Goal: Task Accomplishment & Management: Use online tool/utility

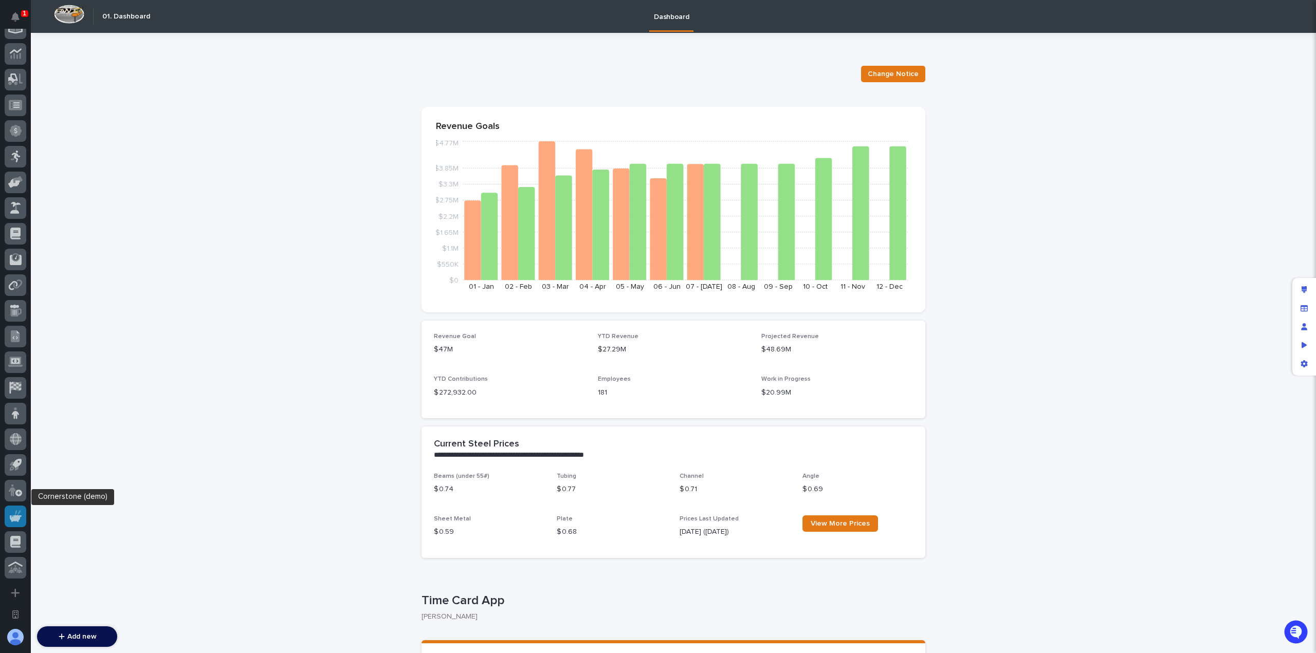
scroll to position [323, 0]
click at [22, 517] on div at bounding box center [16, 514] width 22 height 22
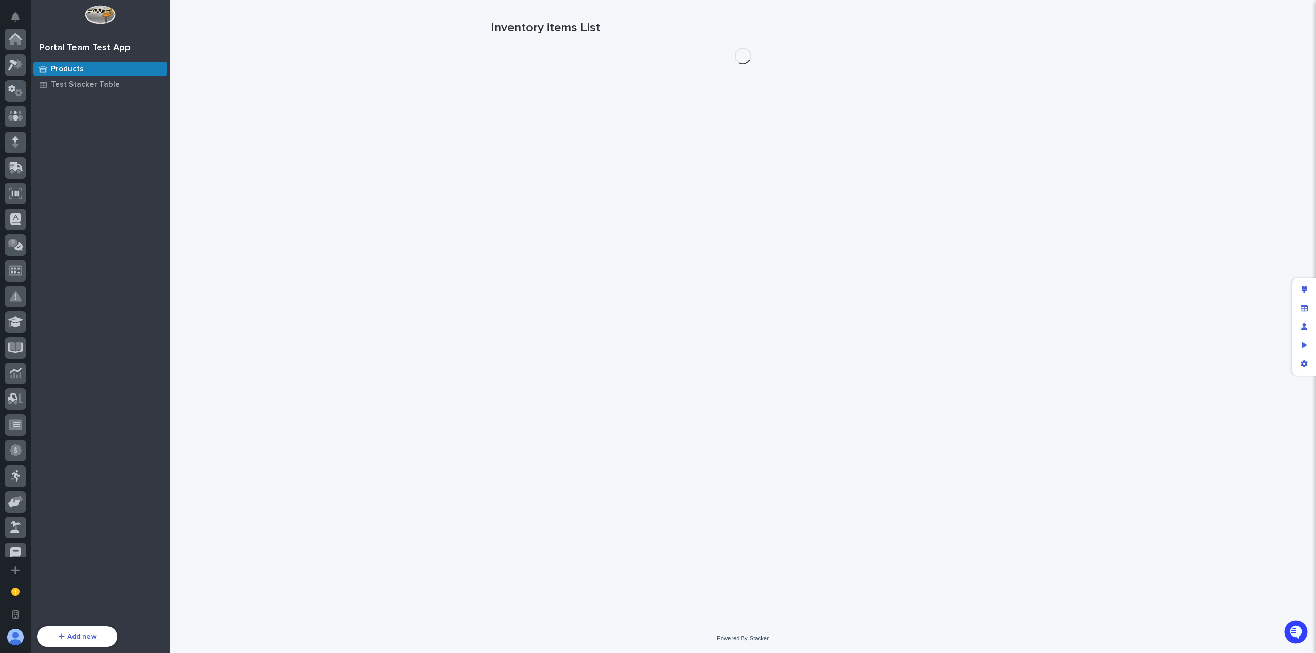
scroll to position [345, 0]
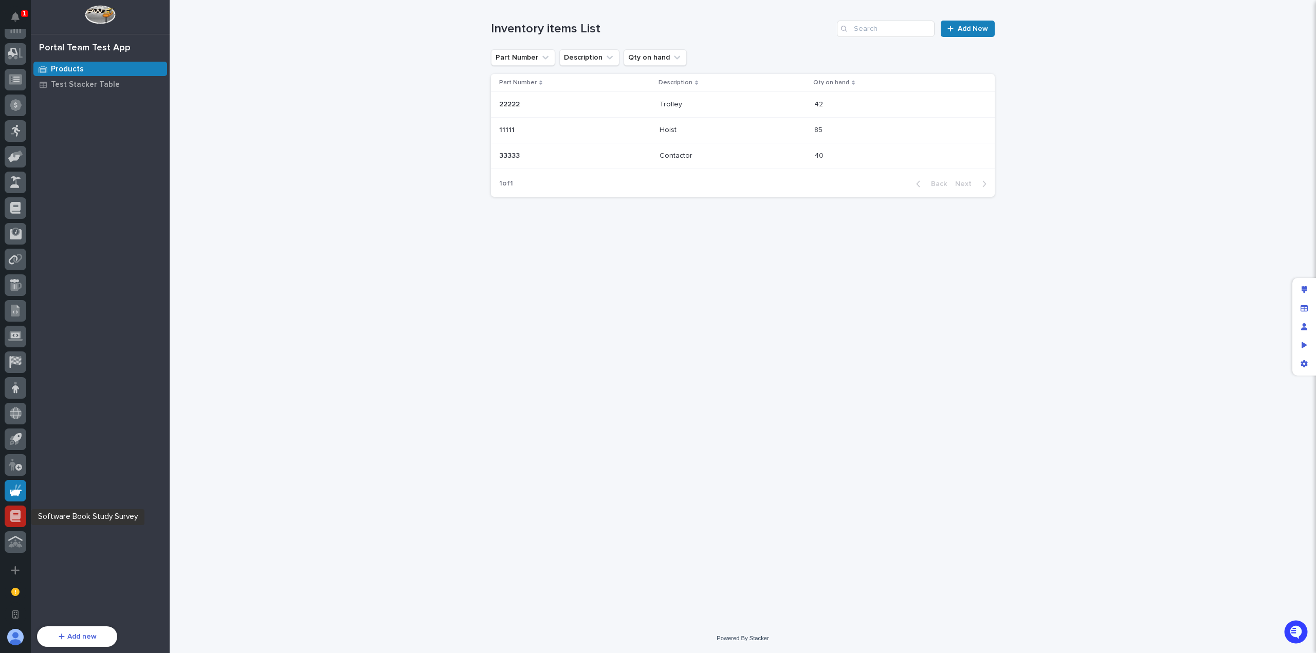
click at [17, 520] on icon at bounding box center [16, 520] width 8 height 2
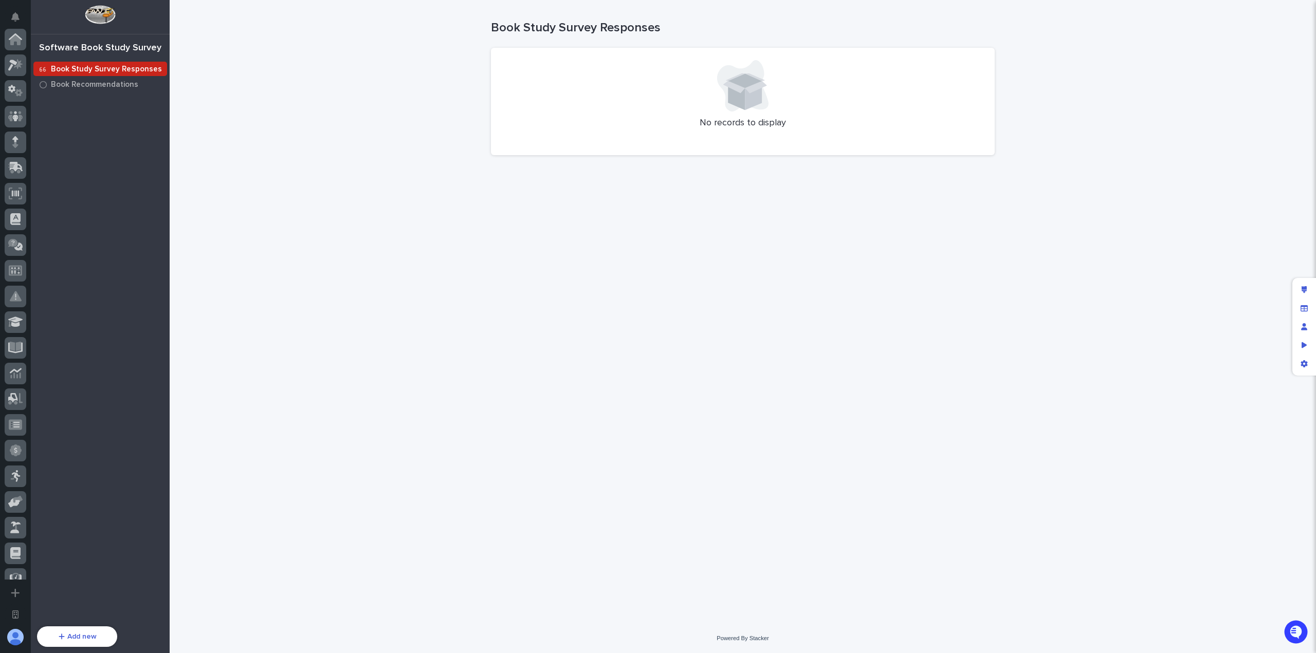
scroll to position [323, 0]
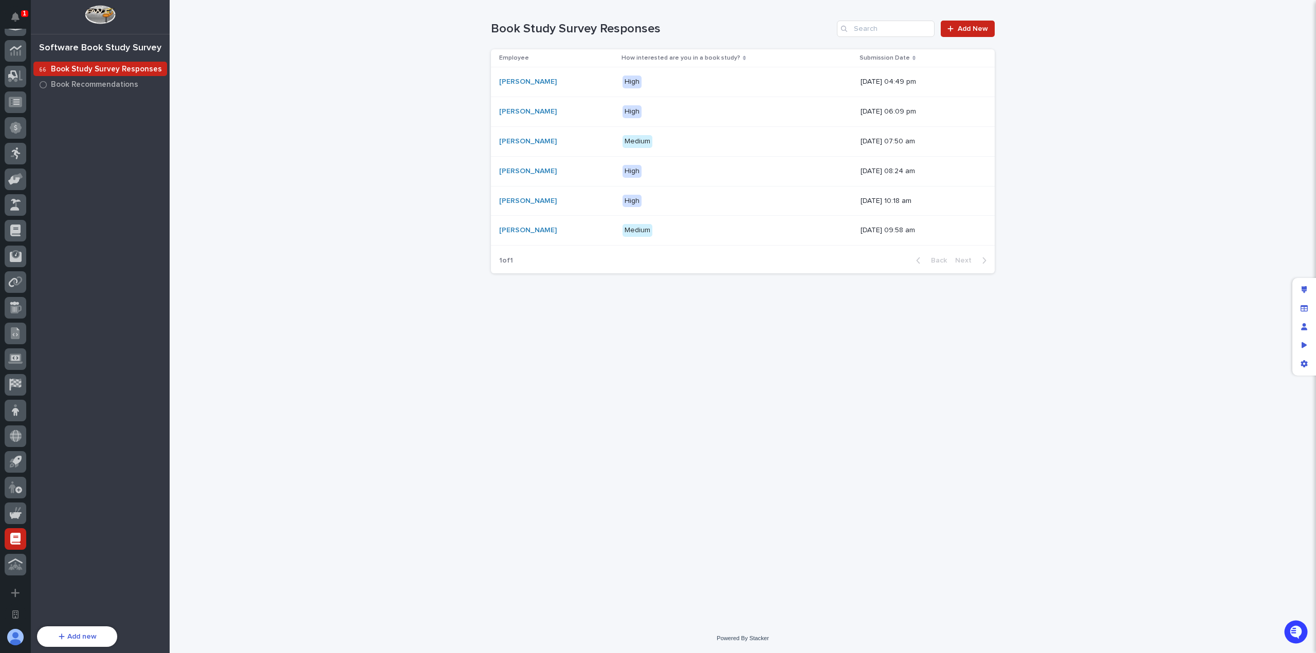
click at [361, 188] on div "Loading... Saving… Loading... Saving… Book Study Survey Responses Add New Emplo…" at bounding box center [743, 312] width 1146 height 624
click at [373, 142] on div "Loading... Saving… Loading... Saving… Book Study Survey Responses Add New Emplo…" at bounding box center [743, 312] width 1146 height 624
click at [961, 26] on span "Add New" at bounding box center [972, 28] width 30 height 7
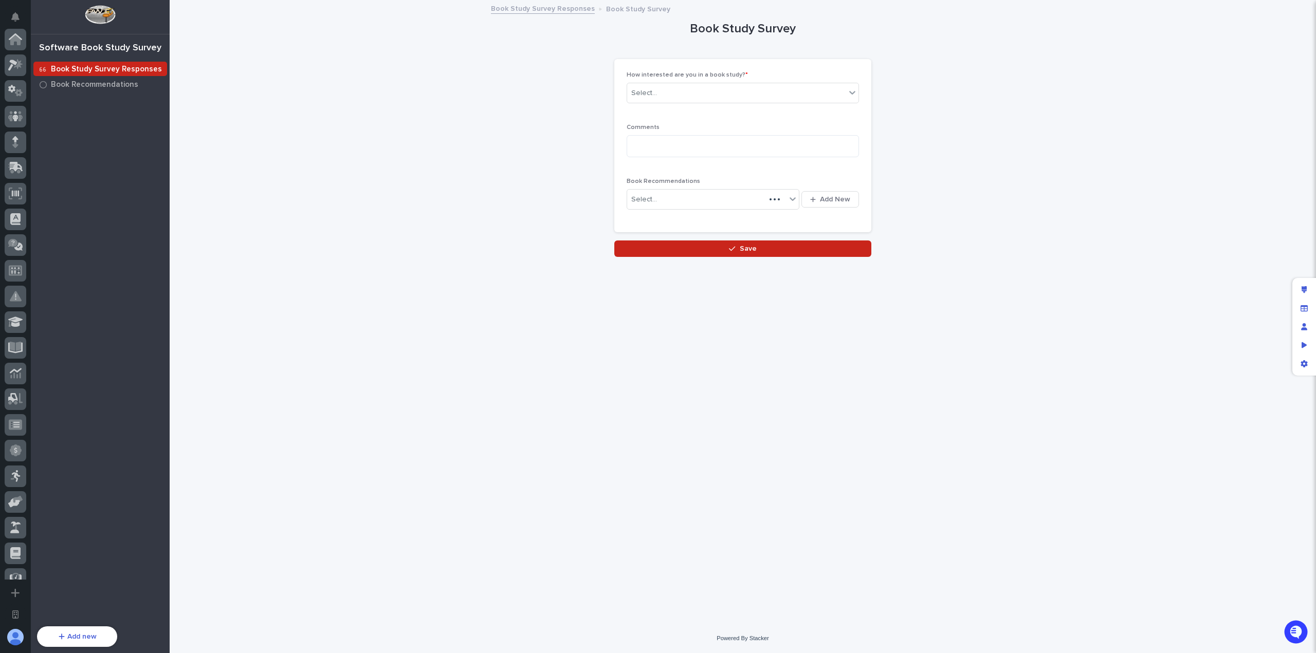
scroll to position [323, 0]
click at [87, 85] on p "Book Recommendations" at bounding box center [94, 84] width 87 height 9
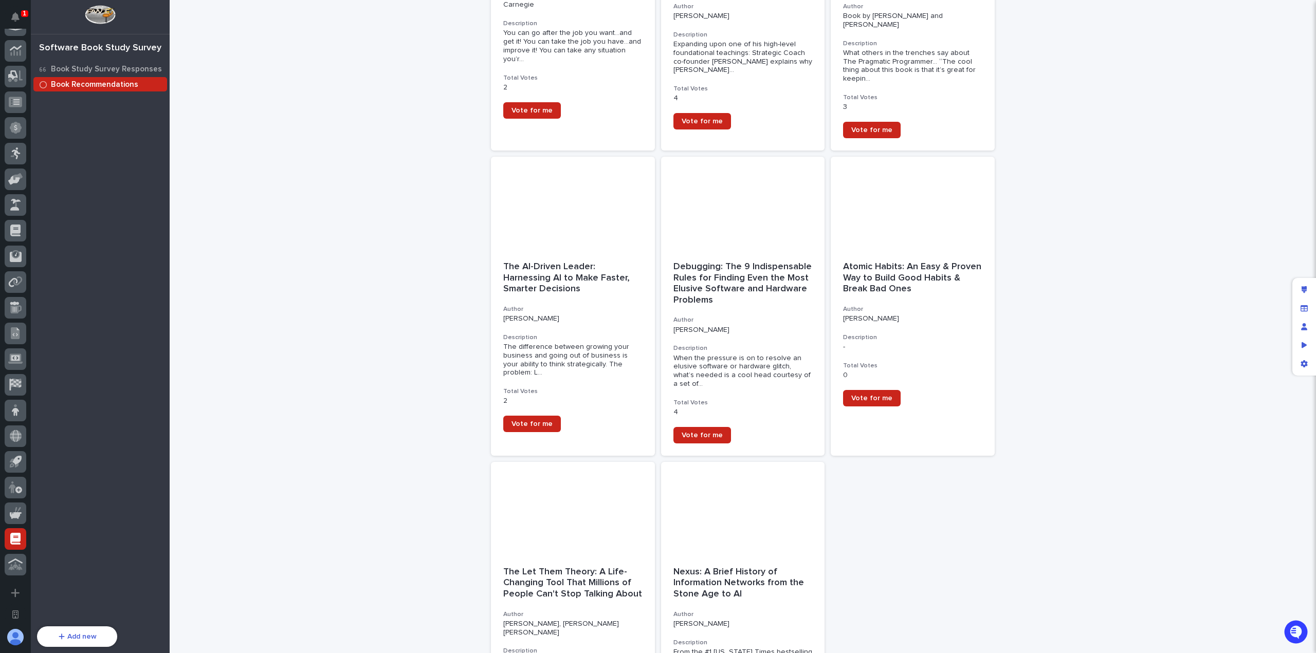
scroll to position [312, 0]
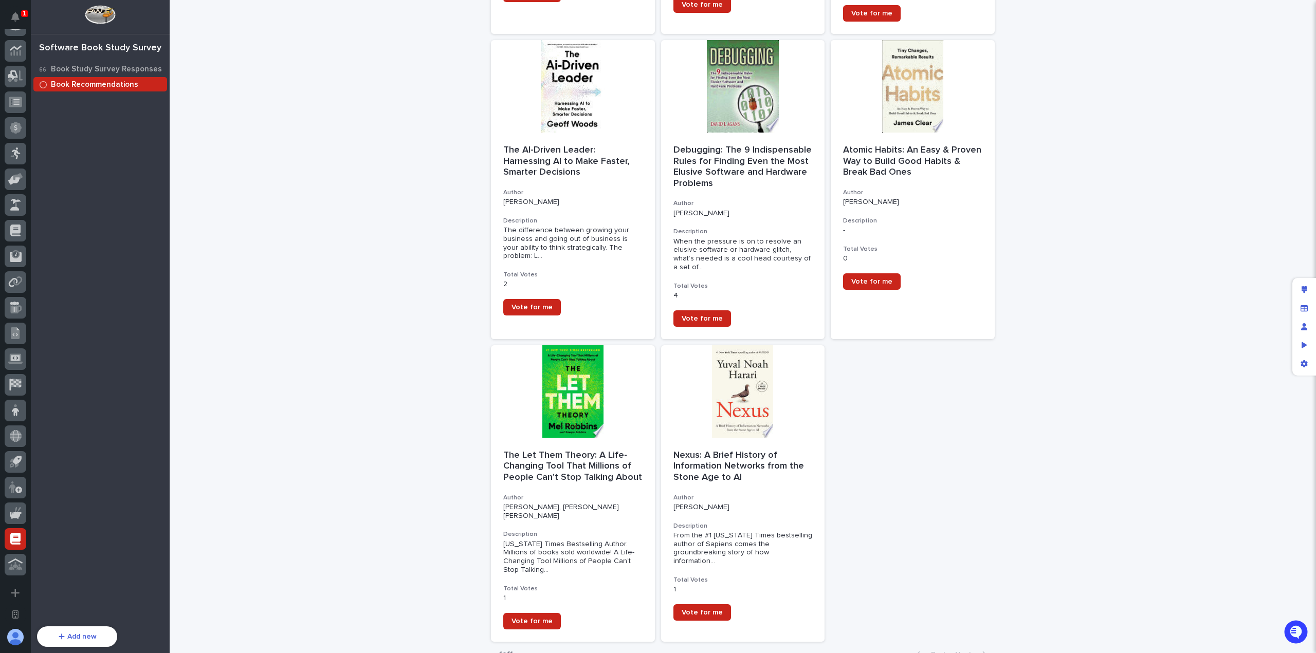
click at [434, 489] on div "Loading... Saving… Loading... Saving… Book Recommendations Add New How to Win F…" at bounding box center [743, 203] width 1146 height 1031
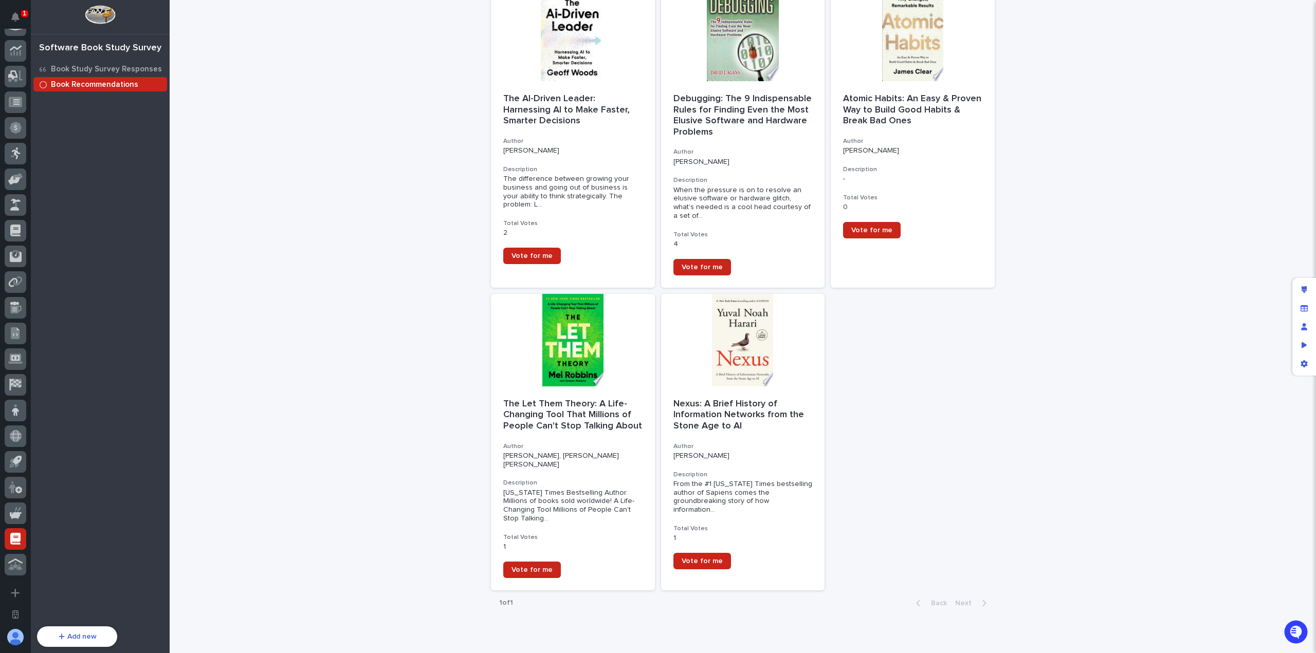
scroll to position [0, 0]
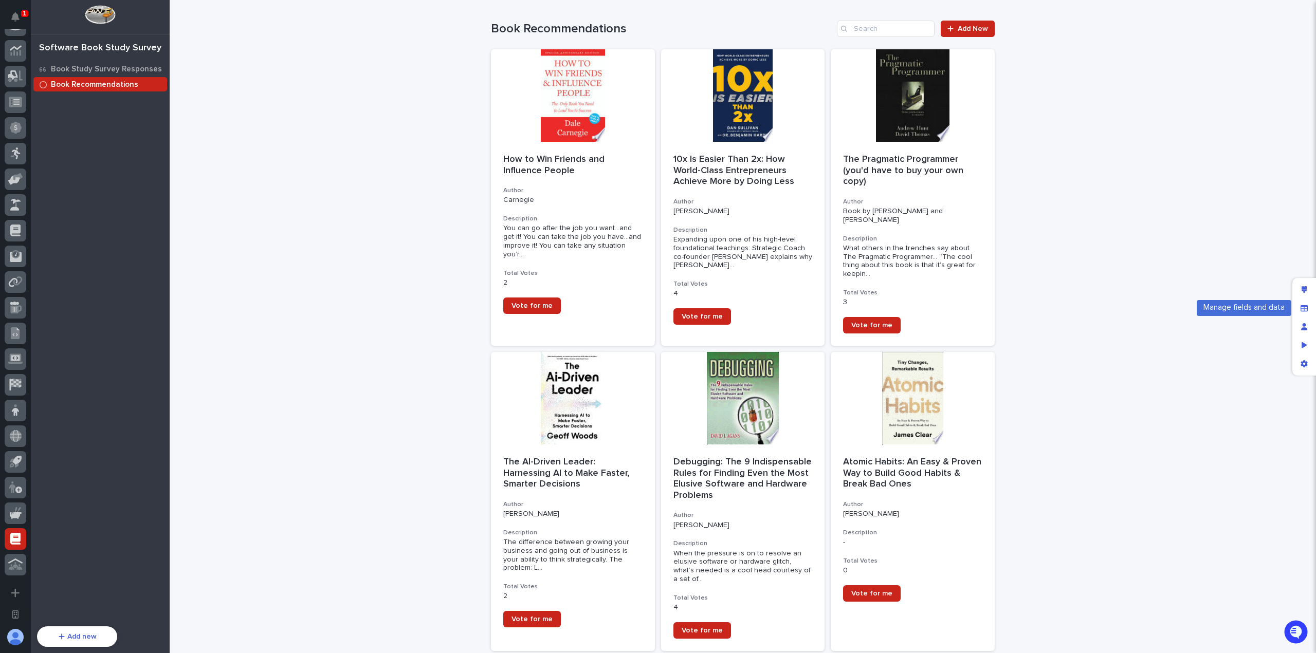
drag, startPoint x: 1304, startPoint y: 293, endPoint x: 1284, endPoint y: 300, distance: 21.5
click at [1304, 293] on div "Edit layout" at bounding box center [1304, 290] width 19 height 19
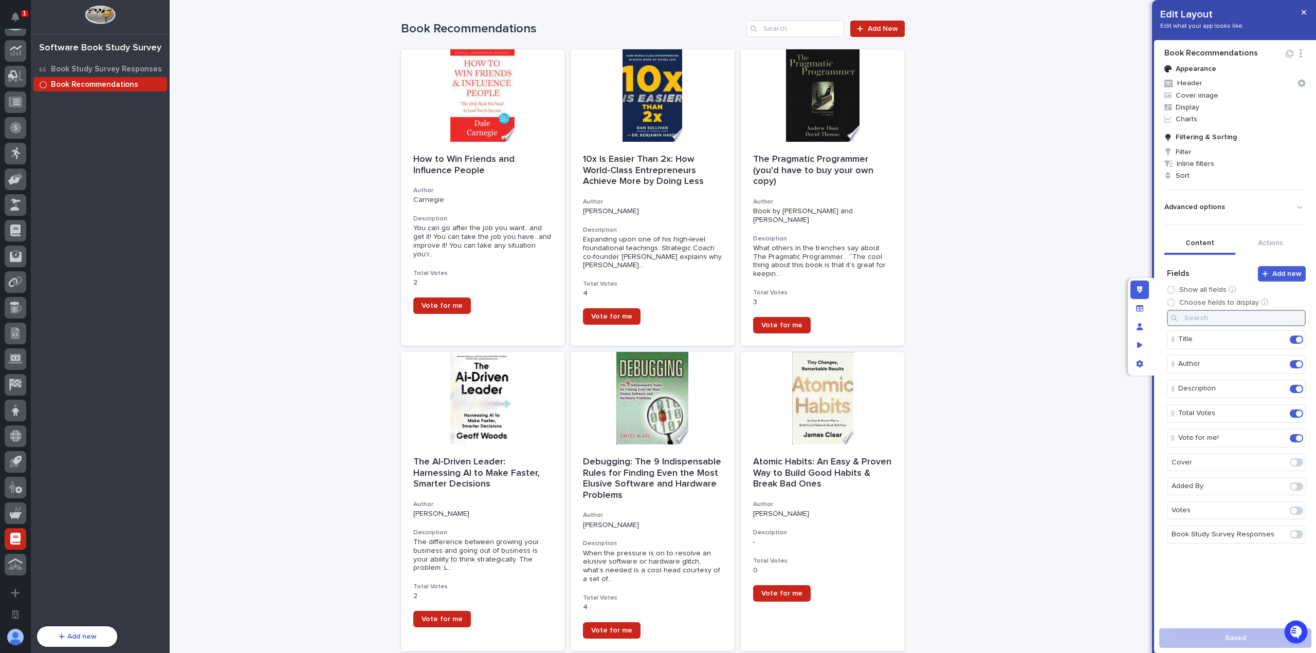
click at [1219, 317] on input at bounding box center [1236, 318] width 139 height 16
click at [1291, 508] on span at bounding box center [1294, 511] width 6 height 6
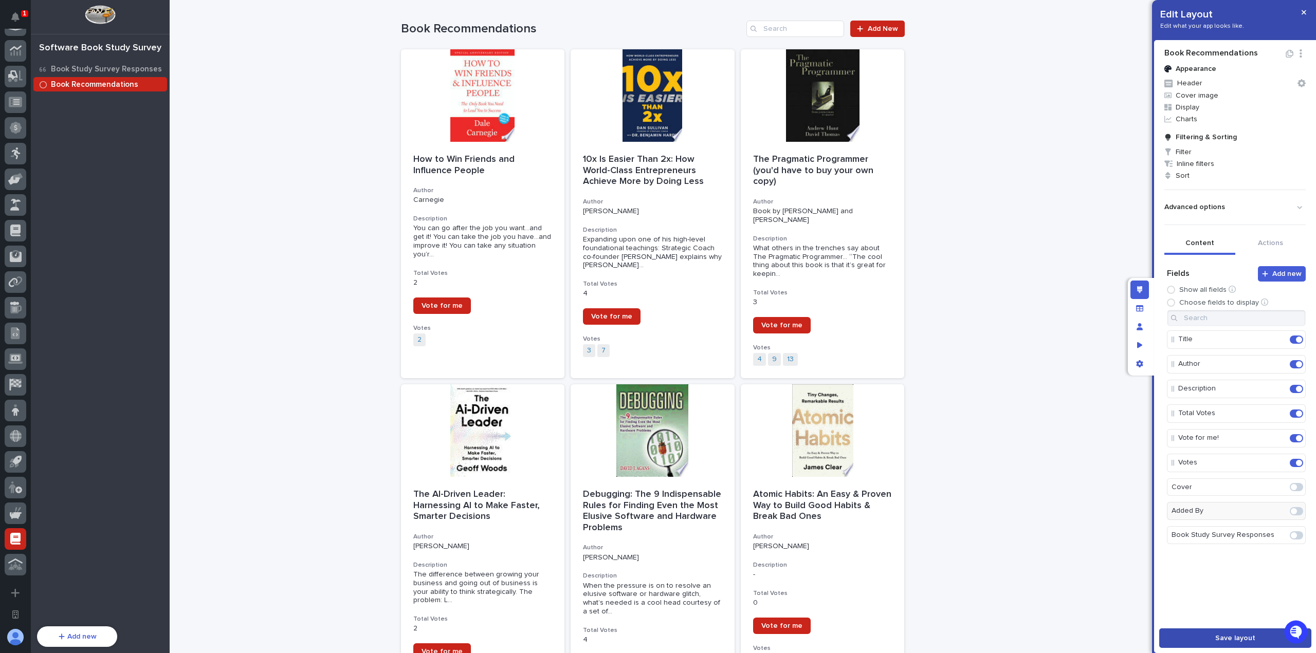
click at [1250, 635] on span "Save layout" at bounding box center [1235, 638] width 40 height 7
click at [1274, 461] on icon "Edit" at bounding box center [1278, 462] width 9 height 9
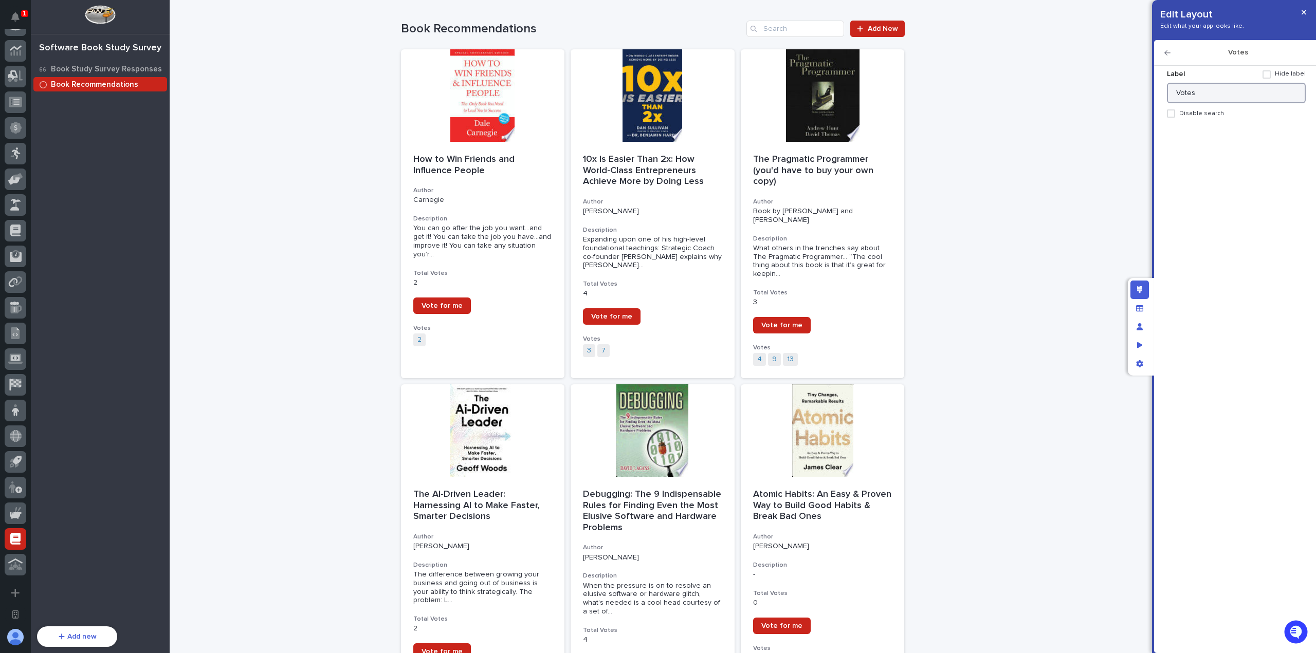
click at [1216, 95] on input "Votes" at bounding box center [1236, 93] width 139 height 21
type input "Voters"
click at [1167, 55] on icon "button" at bounding box center [1167, 52] width 6 height 7
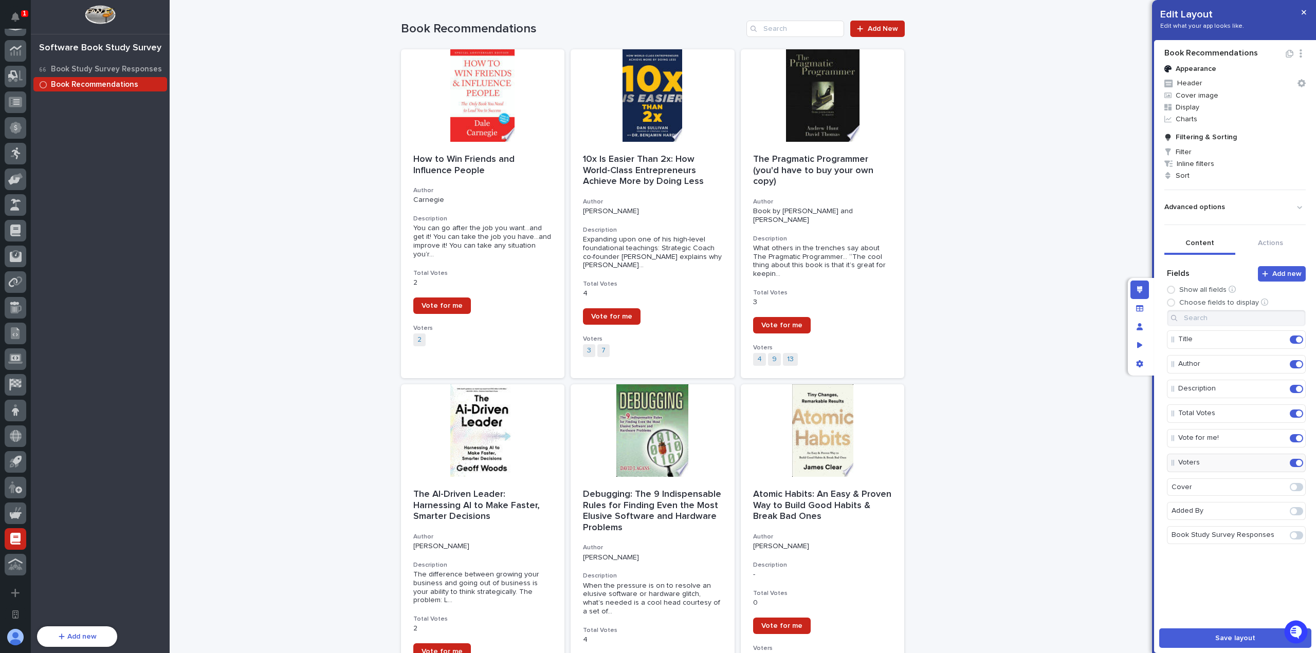
drag, startPoint x: 1262, startPoint y: 636, endPoint x: 1261, endPoint y: 627, distance: 9.3
click at [1261, 636] on button "Save layout" at bounding box center [1235, 639] width 152 height 20
click at [1308, 16] on button "button" at bounding box center [1303, 12] width 17 height 16
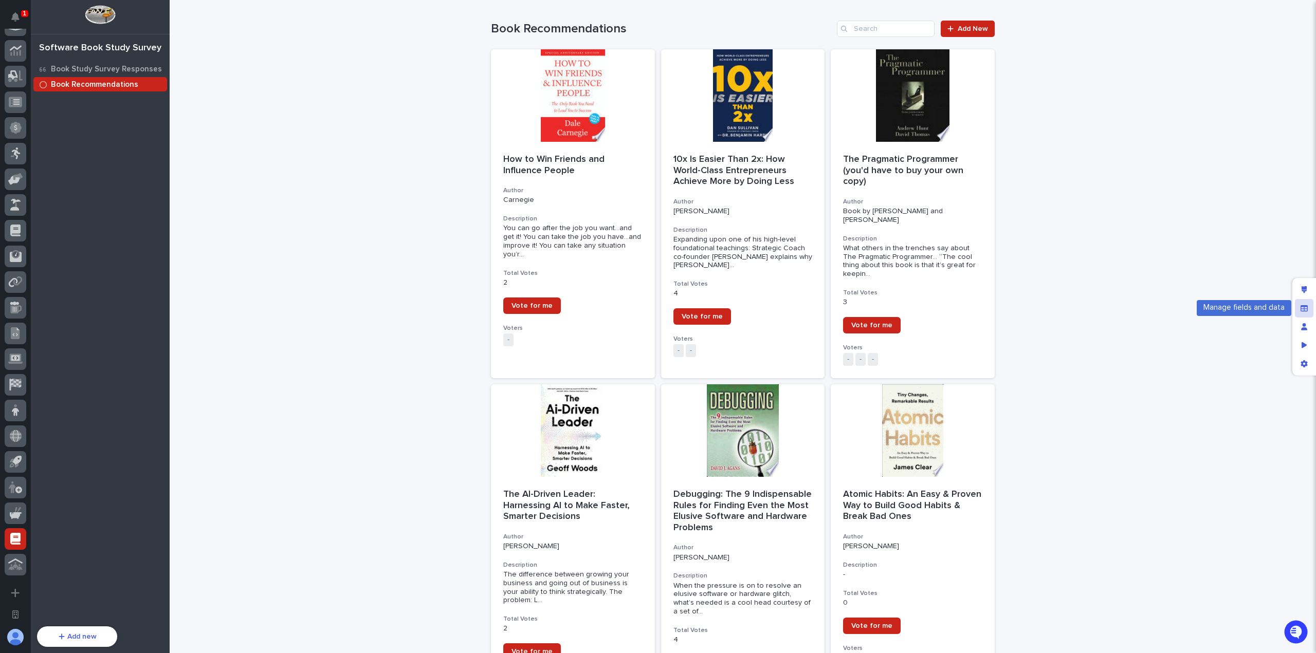
click at [1303, 308] on icon "Manage fields and data" at bounding box center [1303, 308] width 7 height 7
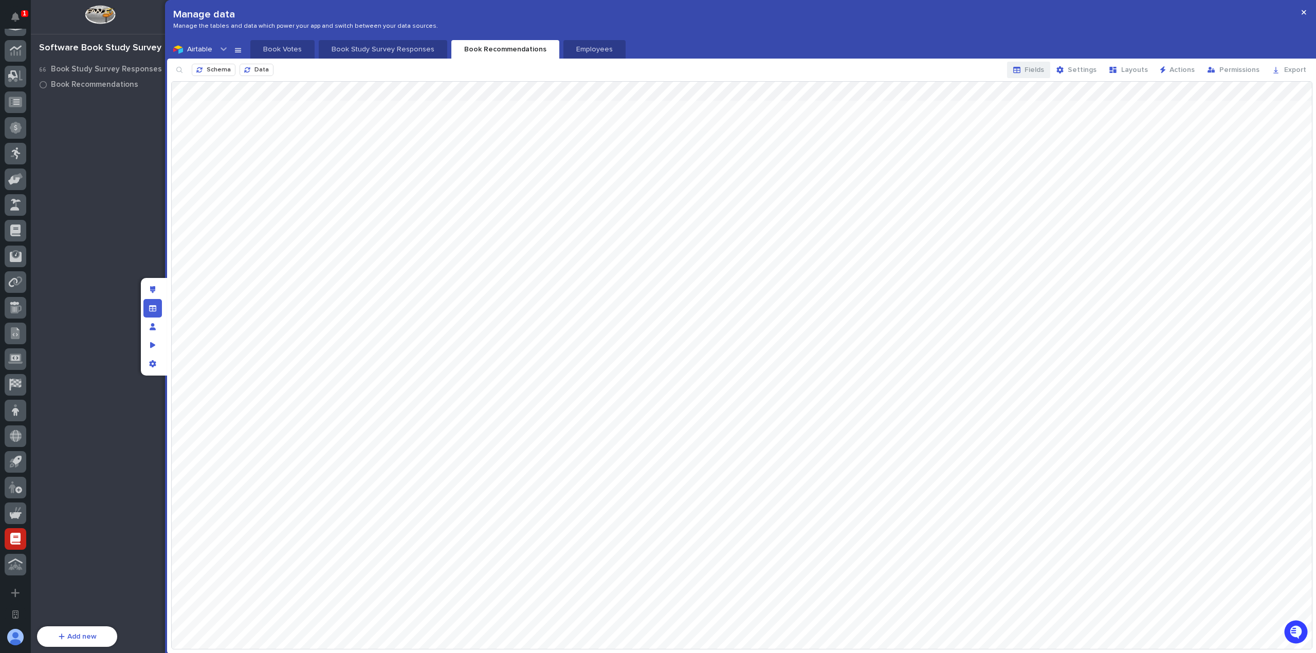
click at [1044, 71] on span "Fields" at bounding box center [1034, 69] width 20 height 7
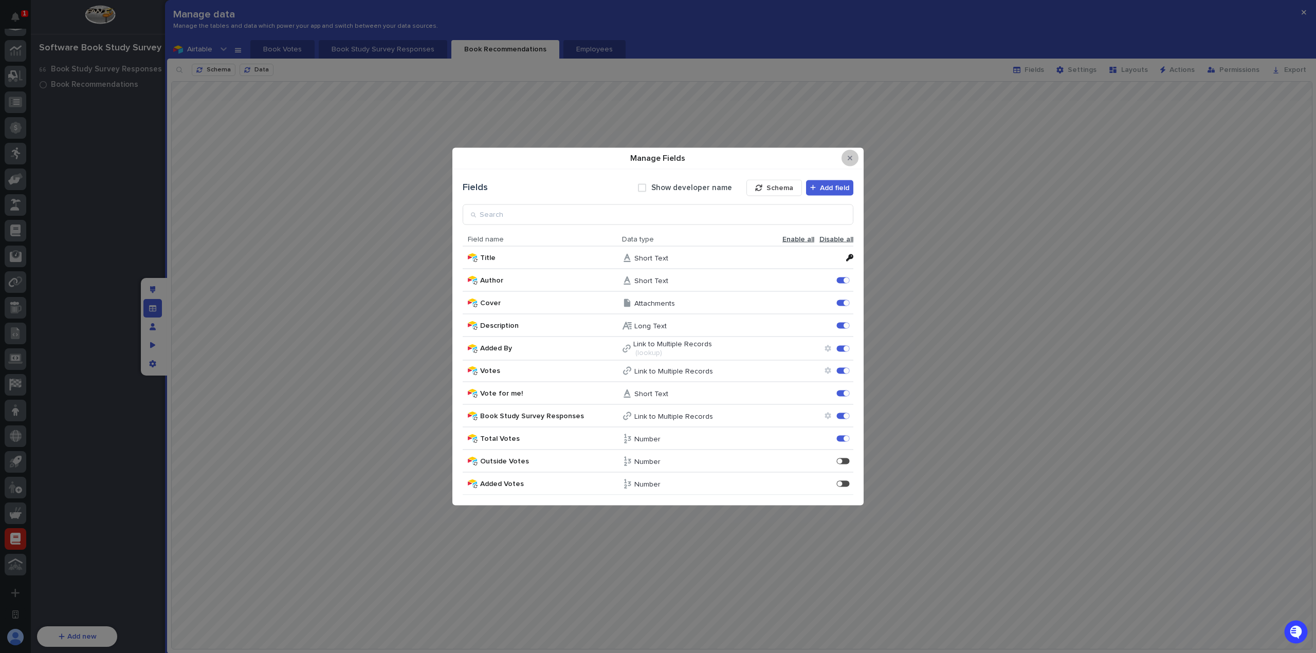
click at [851, 159] on icon "Close Modal" at bounding box center [850, 158] width 5 height 5
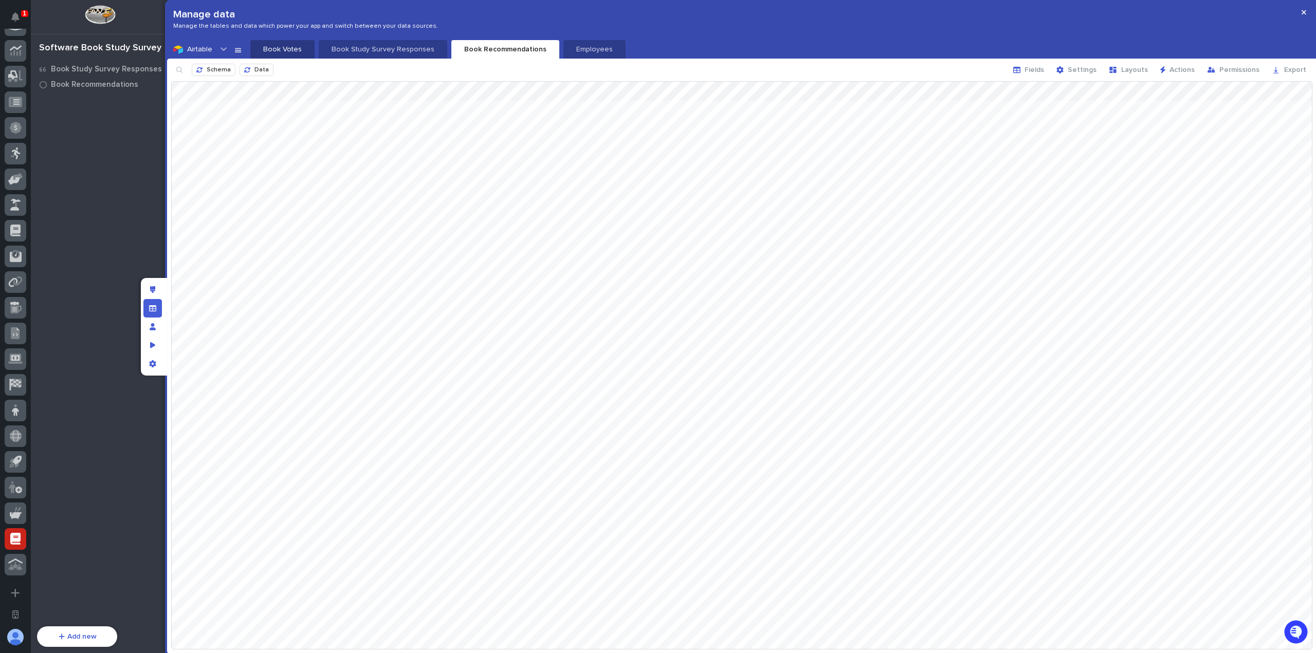
click at [298, 45] on p "Book Votes" at bounding box center [282, 49] width 52 height 10
click at [1023, 73] on button "Fields" at bounding box center [1028, 70] width 43 height 16
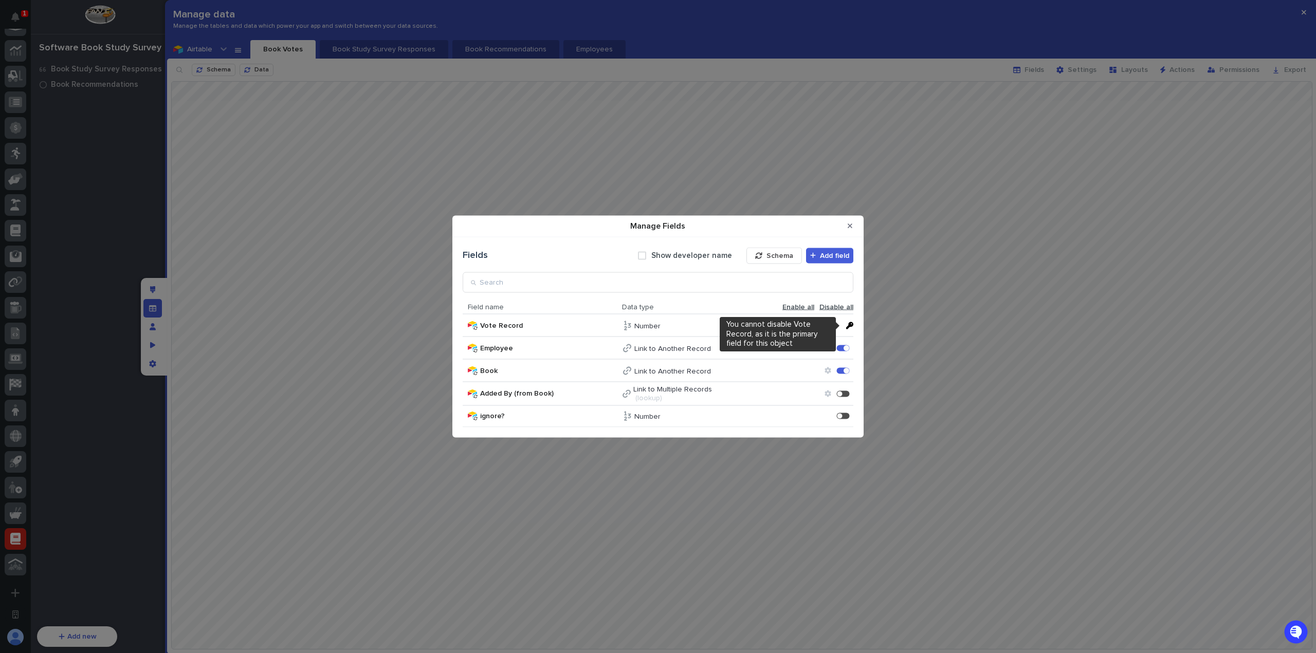
click at [850, 323] on icon "Manage Fields" at bounding box center [849, 325] width 7 height 7
click at [830, 349] on icon "Manage Fields" at bounding box center [827, 348] width 6 height 7
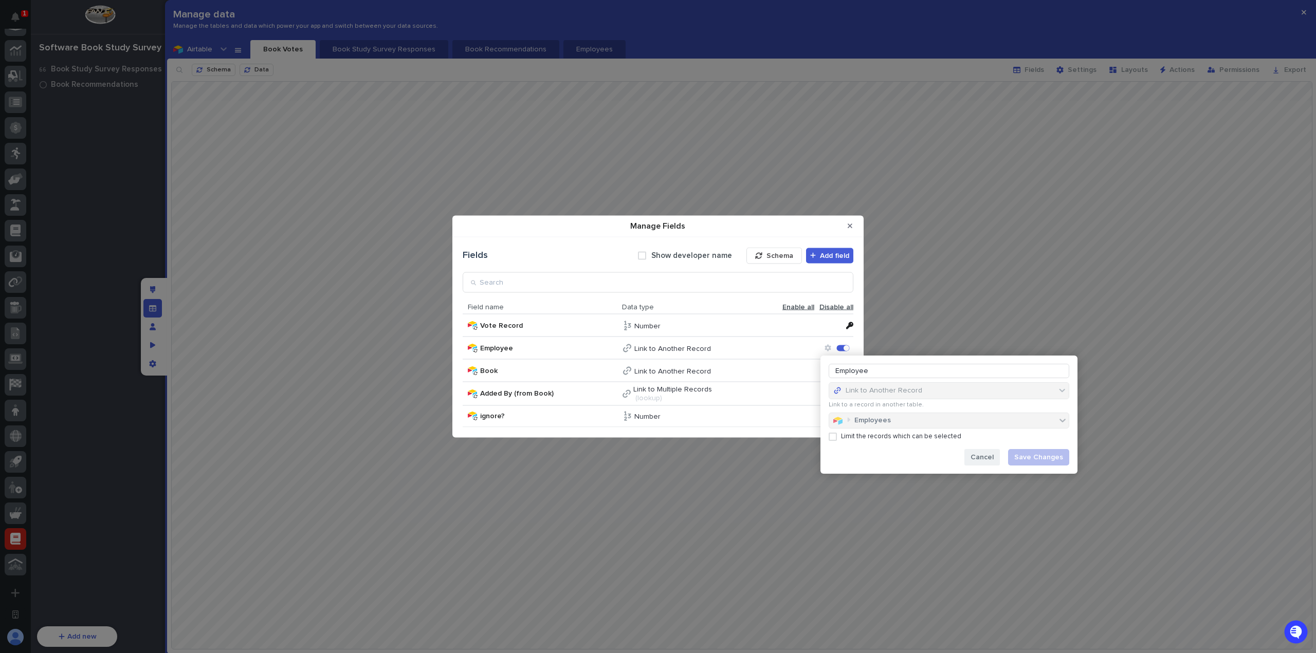
click at [981, 455] on span "Cancel" at bounding box center [981, 457] width 23 height 7
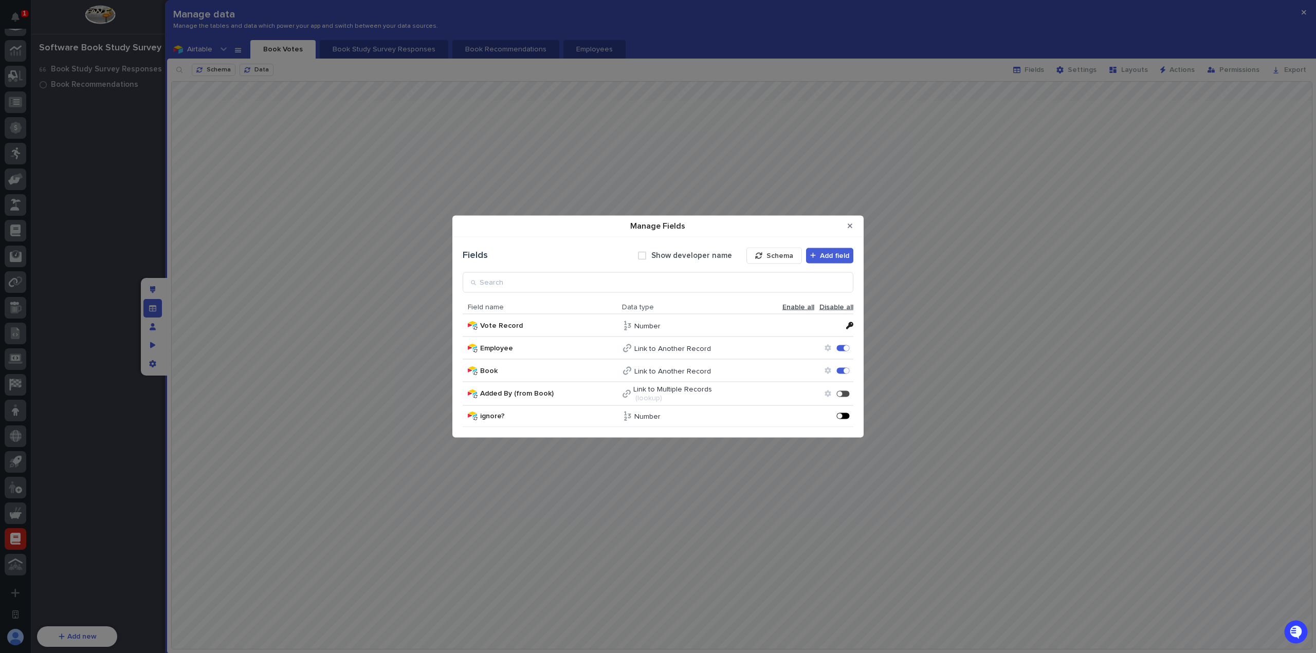
click at [842, 413] on div "Manage Fields" at bounding box center [843, 416] width 13 height 6
click at [841, 386] on div "ignore? Number ignore? Enable" at bounding box center [658, 393] width 391 height 23
click at [843, 391] on div "Manage Fields" at bounding box center [846, 394] width 6 height 6
click at [850, 226] on icon "Close Modal" at bounding box center [850, 226] width 5 height 5
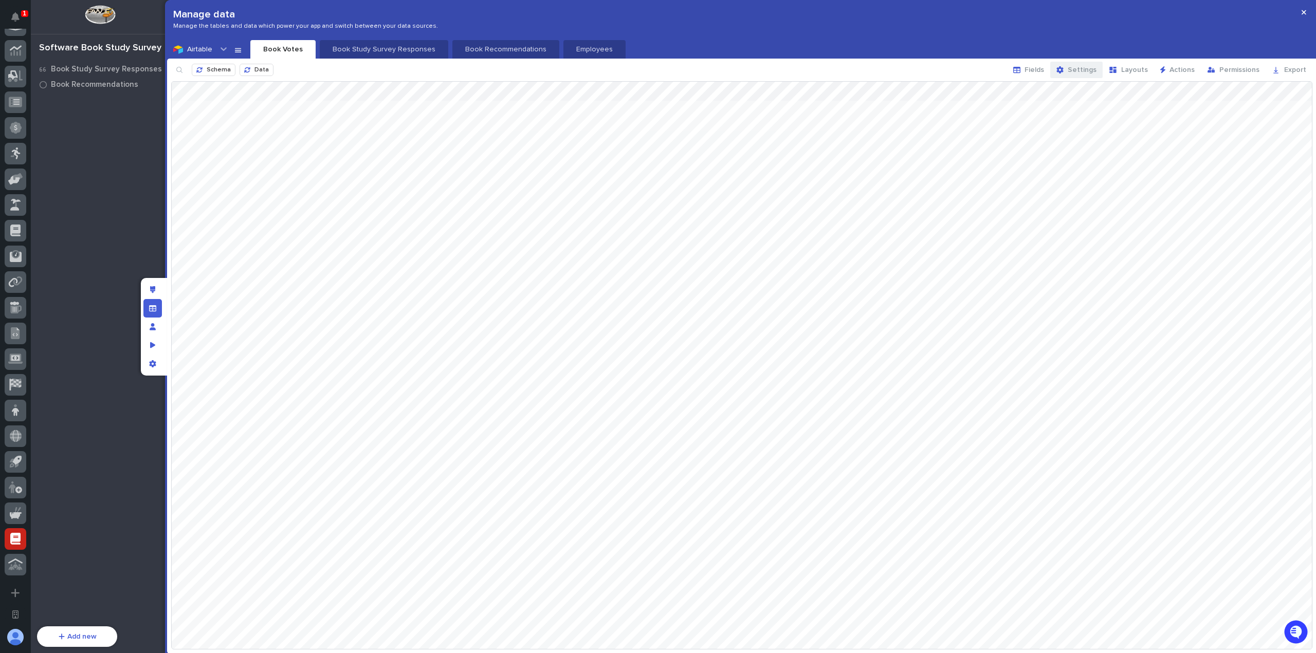
click at [1085, 70] on span "Settings" at bounding box center [1081, 69] width 29 height 7
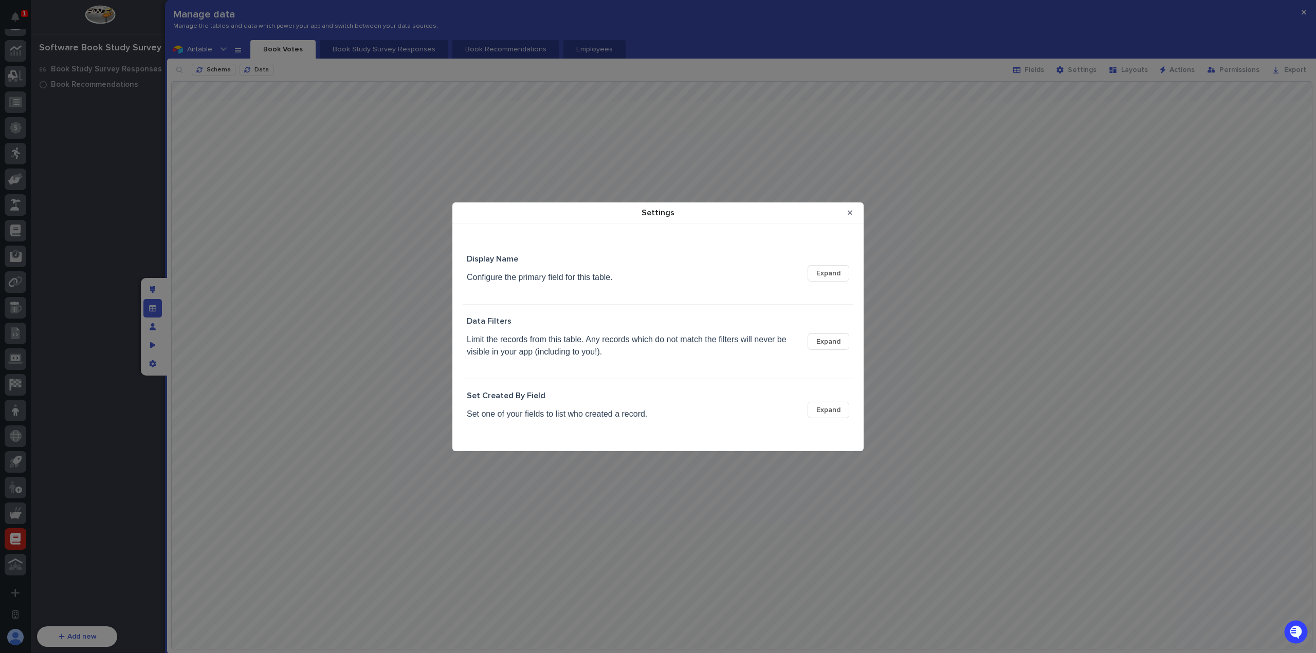
click at [831, 274] on span "Expand" at bounding box center [828, 273] width 24 height 7
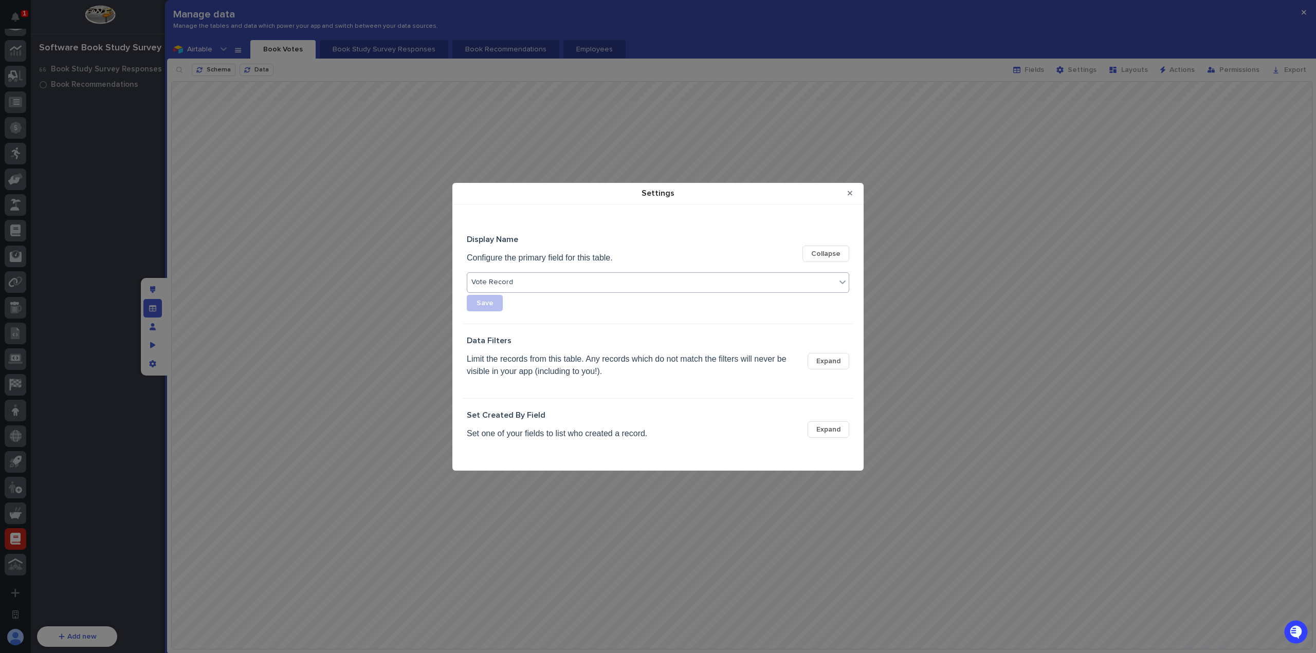
click at [677, 281] on div "Vote Record" at bounding box center [651, 282] width 369 height 15
click at [652, 293] on div "Vote Record" at bounding box center [657, 302] width 381 height 18
click at [853, 194] on button "Close Modal" at bounding box center [849, 193] width 17 height 16
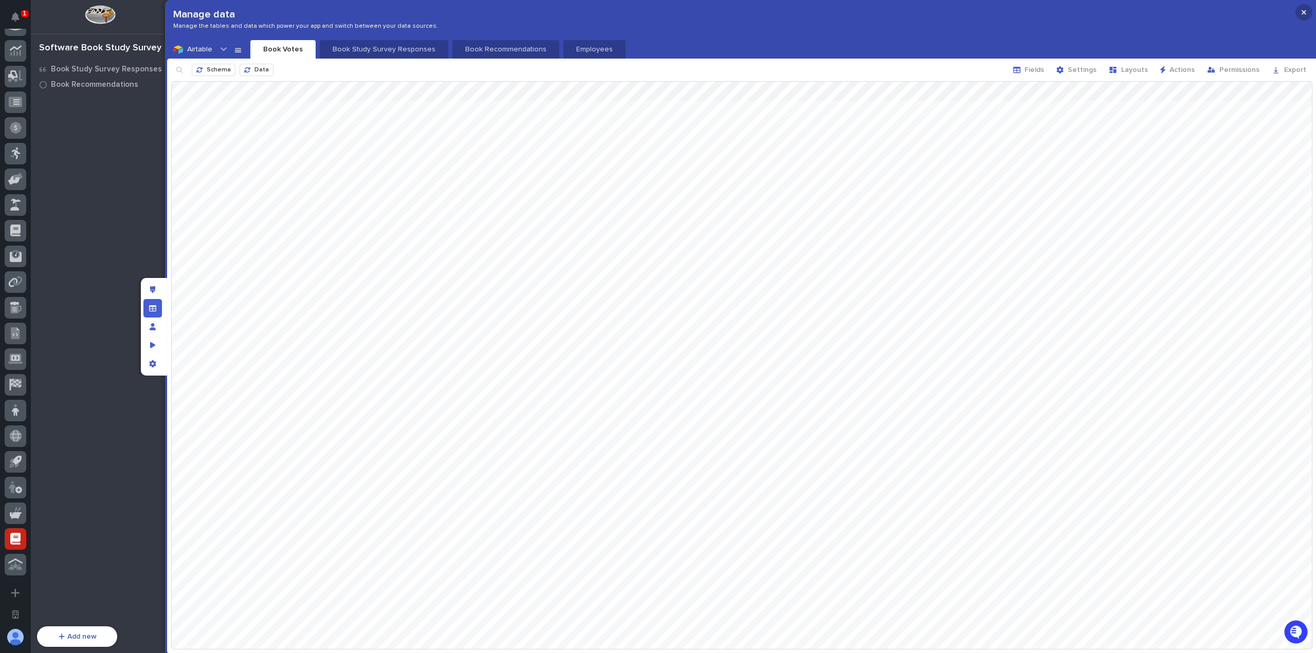
click at [1306, 10] on button "button" at bounding box center [1303, 12] width 17 height 16
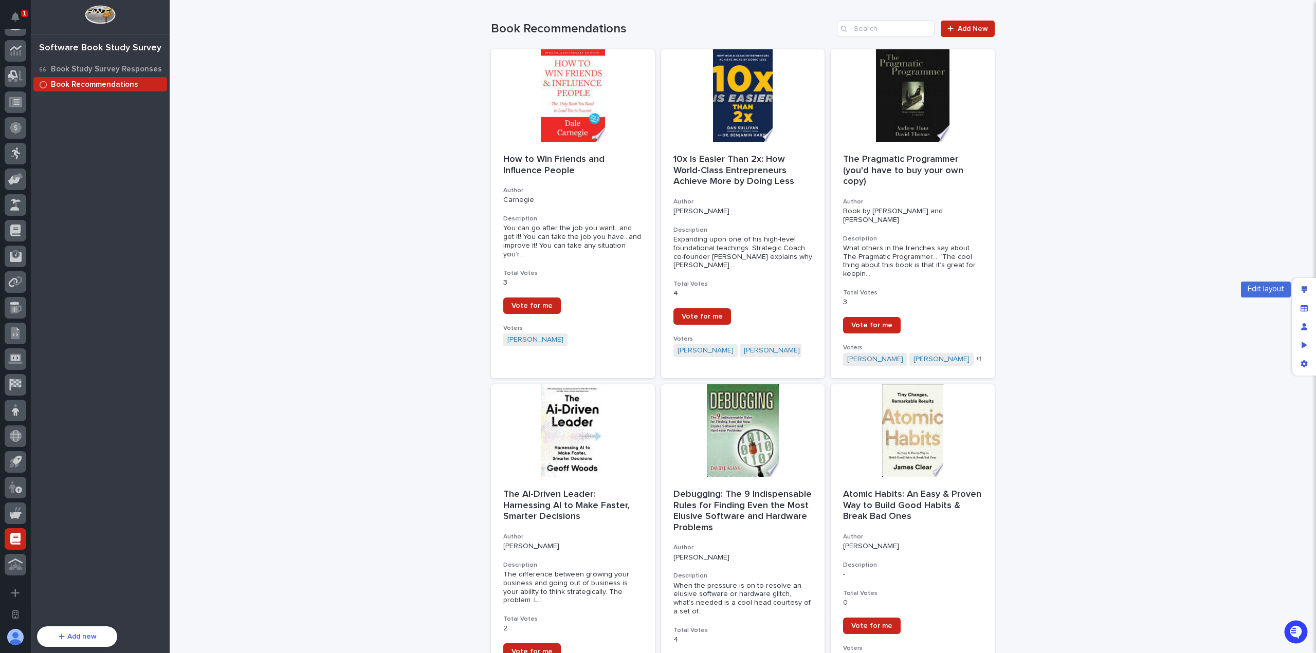
drag, startPoint x: 1303, startPoint y: 290, endPoint x: 1011, endPoint y: 270, distance: 292.6
click at [1303, 290] on icon "Edit layout" at bounding box center [1304, 289] width 6 height 7
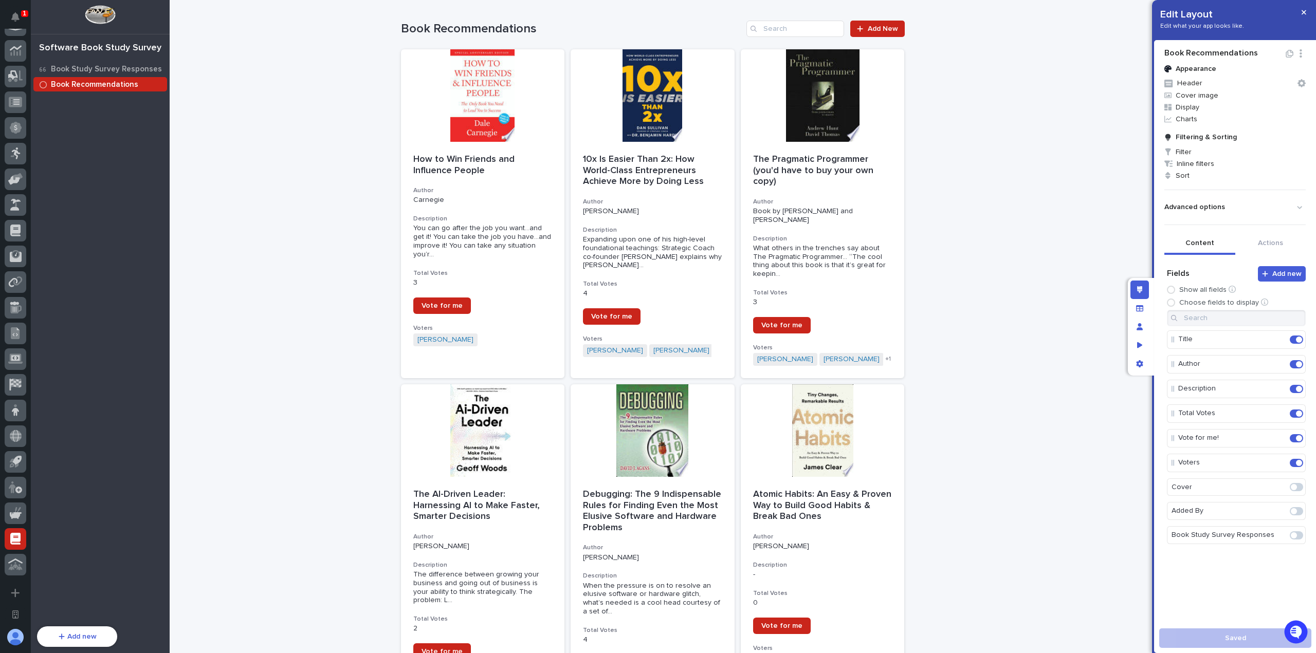
click at [1291, 508] on span at bounding box center [1294, 511] width 6 height 6
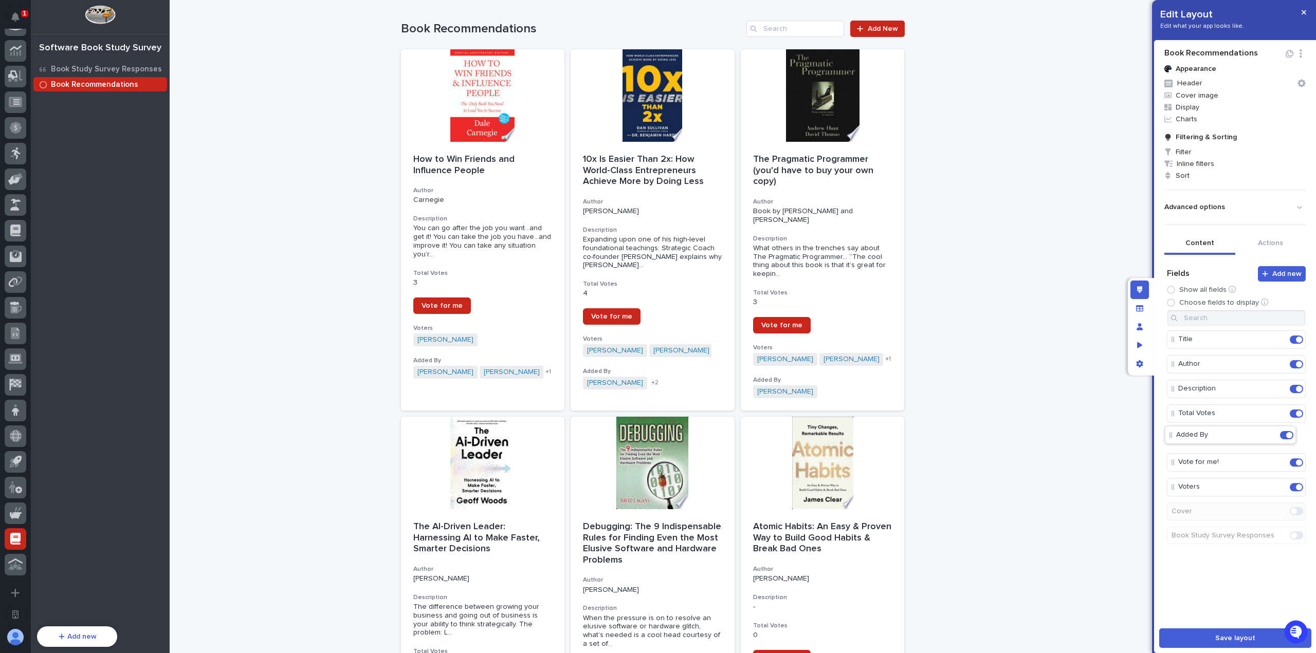
drag, startPoint x: 1174, startPoint y: 466, endPoint x: 1172, endPoint y: 430, distance: 36.0
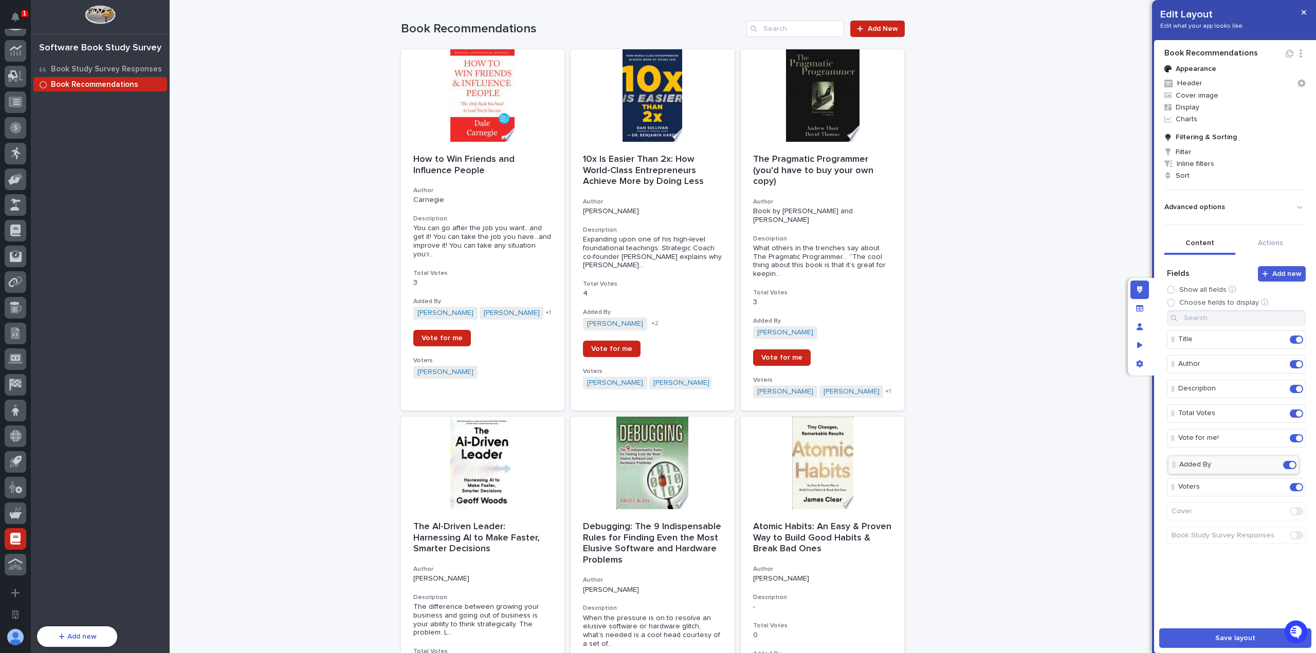
drag, startPoint x: 1174, startPoint y: 439, endPoint x: 1175, endPoint y: 472, distance: 33.4
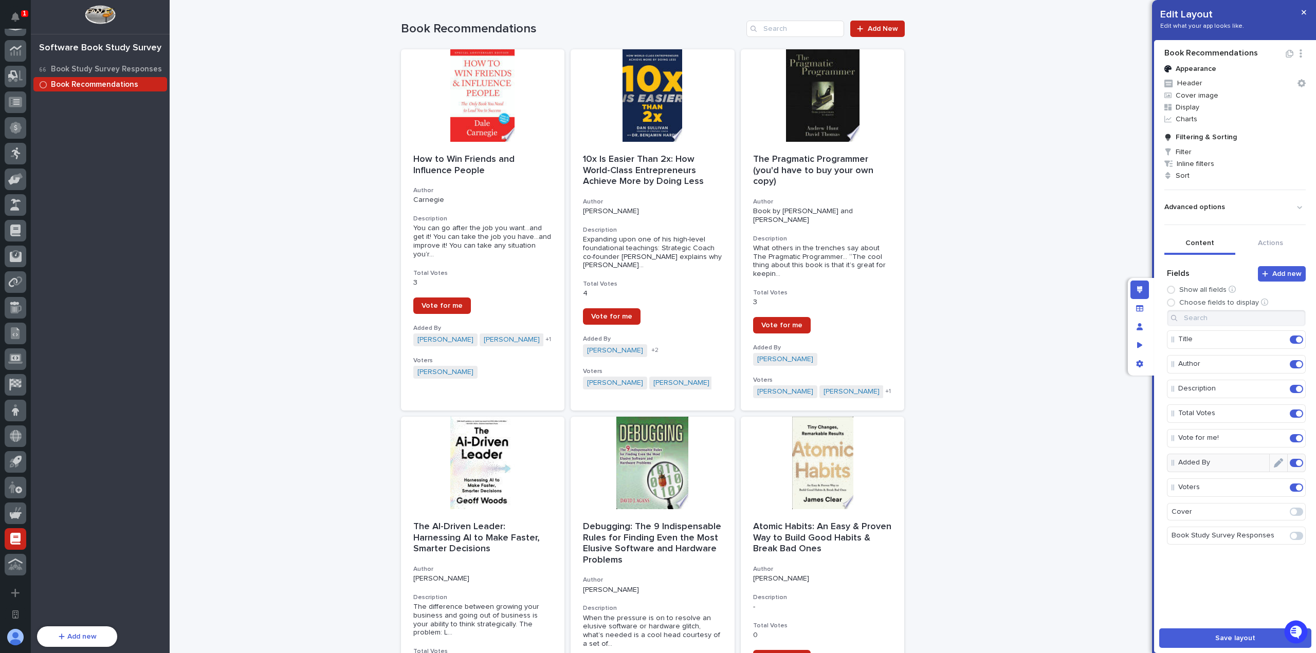
click at [1274, 465] on icon "Edit" at bounding box center [1278, 462] width 9 height 9
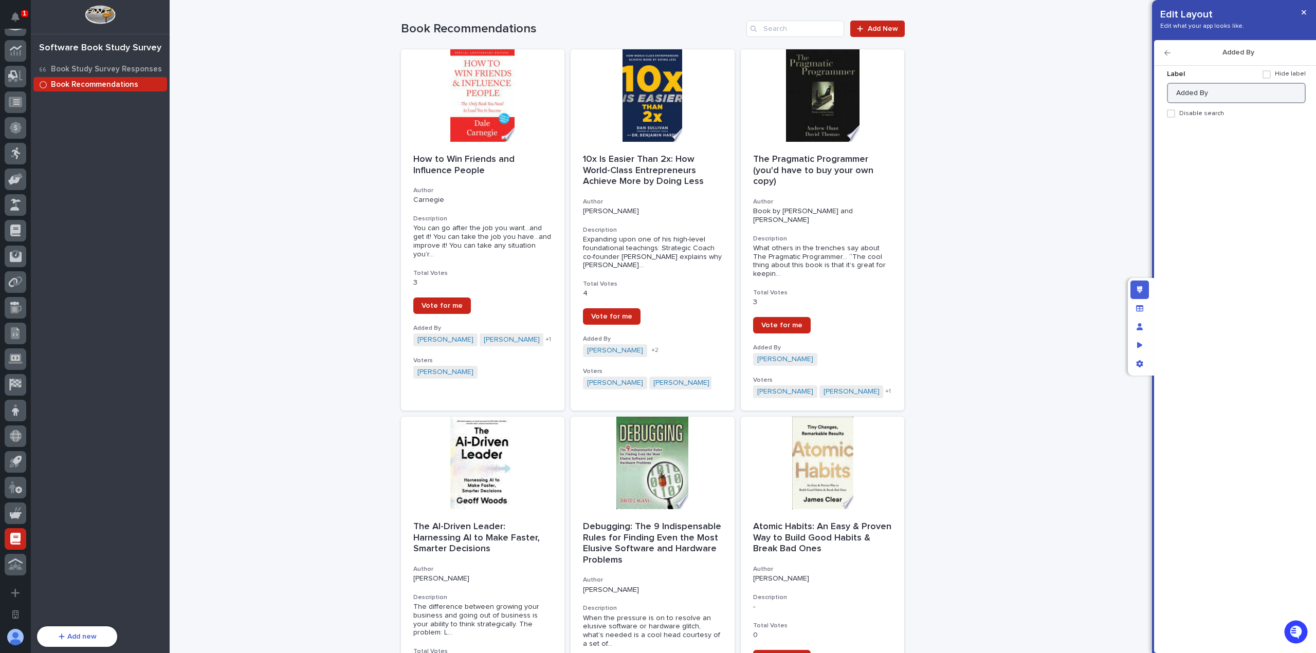
click at [1174, 92] on input "Added By" at bounding box center [1236, 93] width 139 height 21
click at [1216, 95] on input "Suggested Added By" at bounding box center [1236, 93] width 139 height 21
type input "Suggested By"
click at [1167, 53] on icon "button" at bounding box center [1167, 52] width 6 height 7
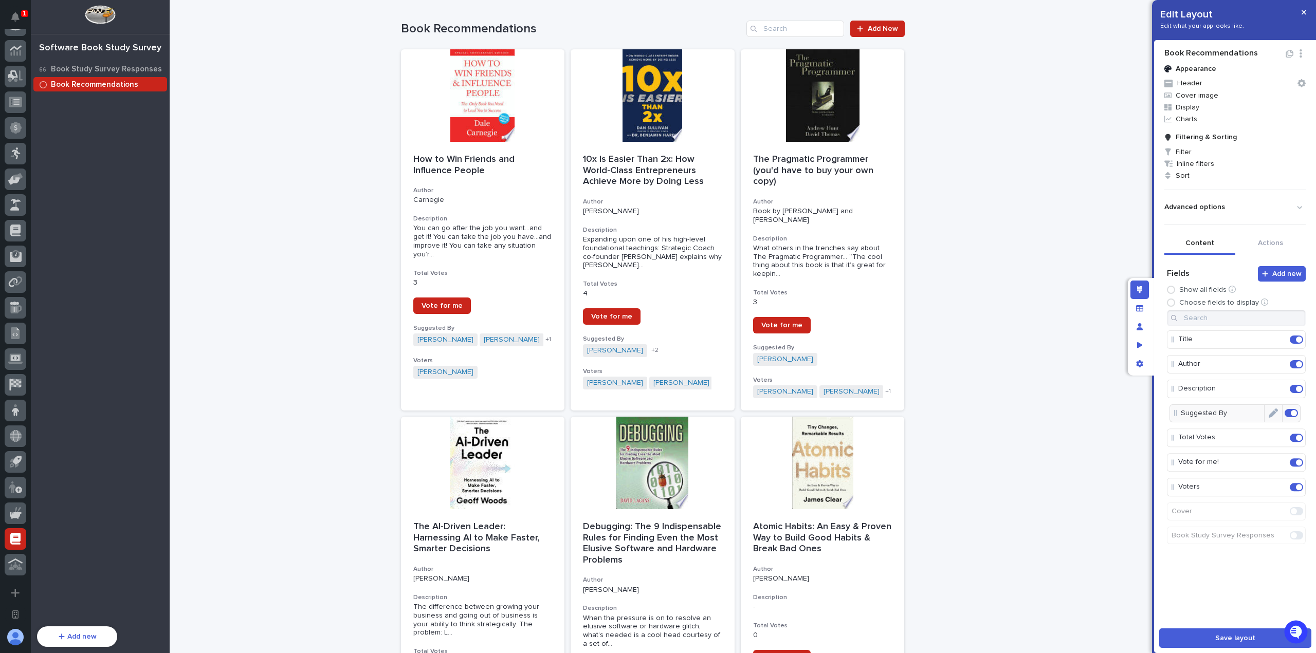
drag, startPoint x: 1171, startPoint y: 461, endPoint x: 1174, endPoint y: 411, distance: 49.9
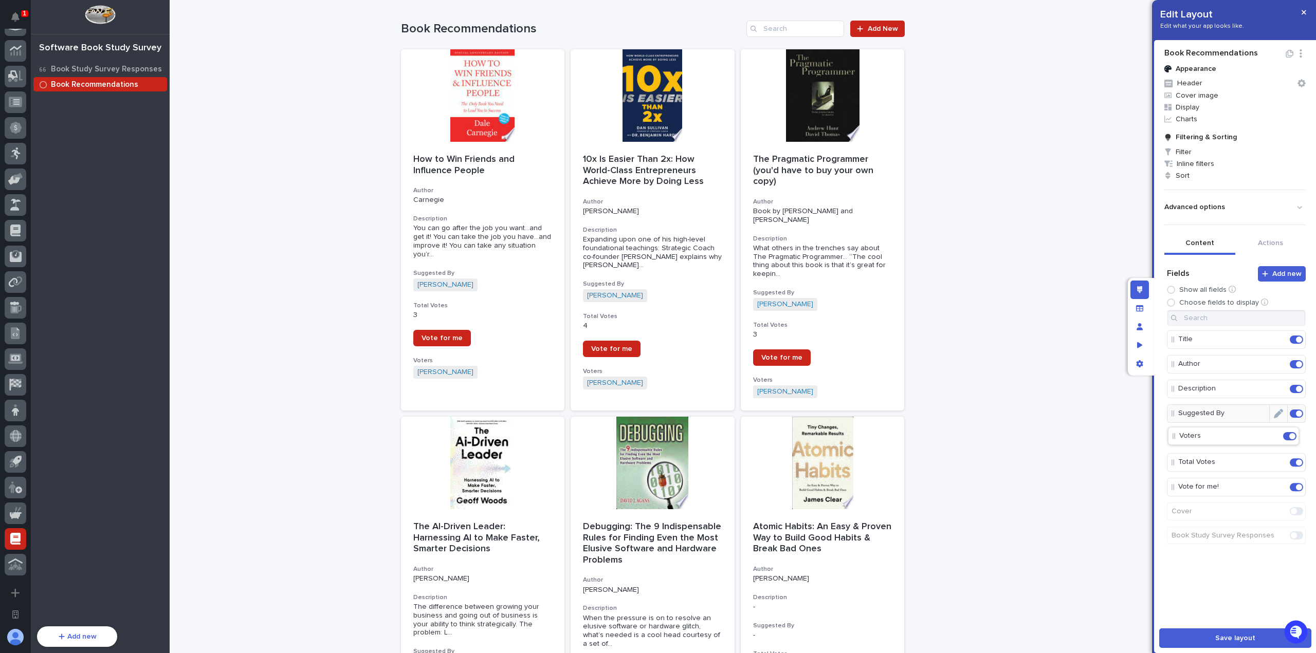
drag, startPoint x: 1175, startPoint y: 484, endPoint x: 1176, endPoint y: 432, distance: 51.9
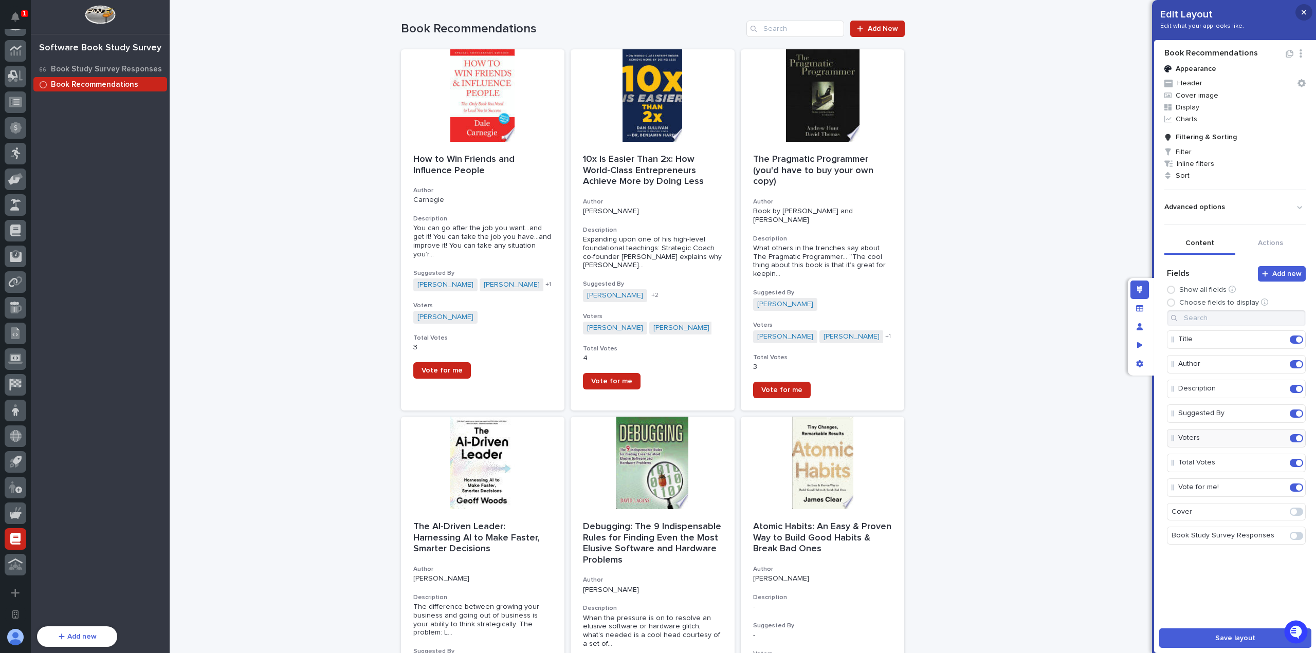
click at [1303, 11] on icon "button" at bounding box center [1303, 12] width 5 height 7
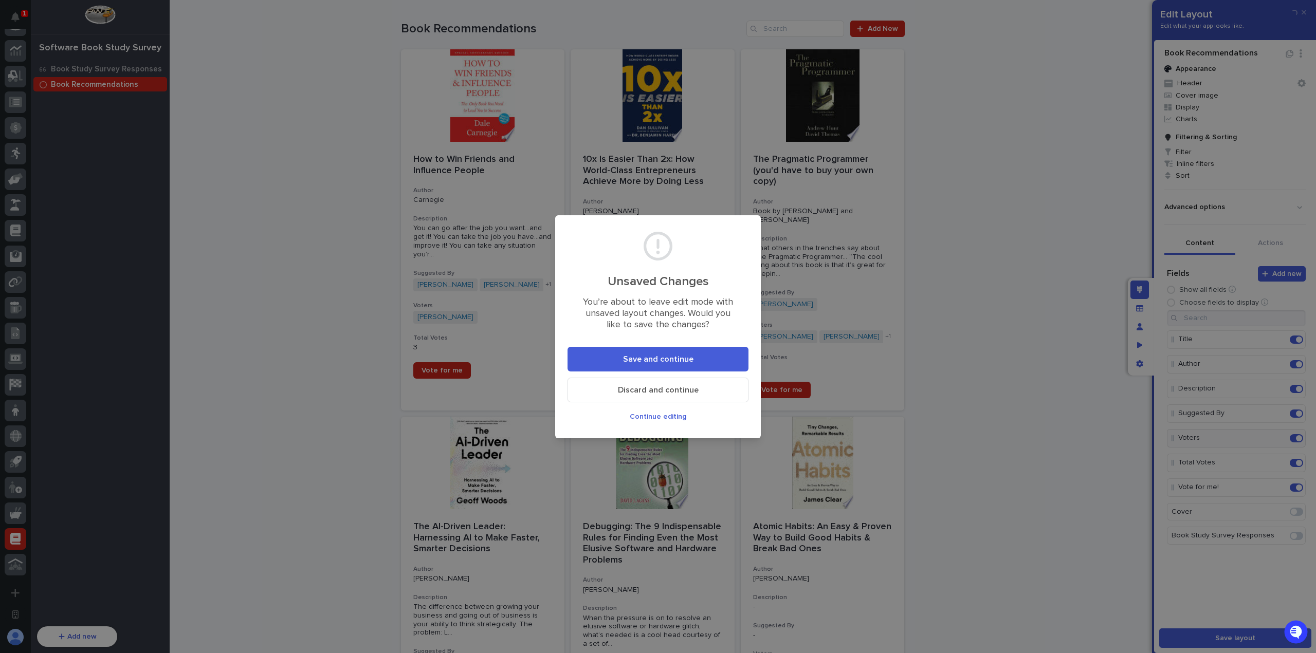
click at [649, 356] on span "Save and continue" at bounding box center [658, 359] width 70 height 8
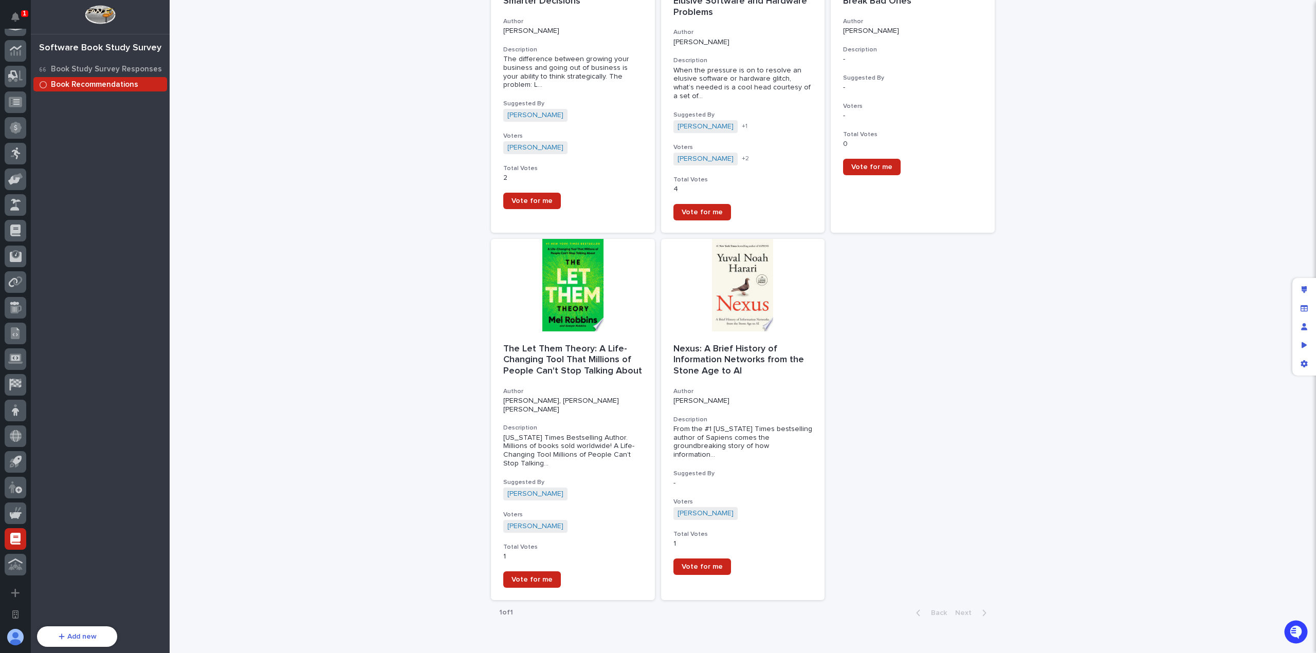
scroll to position [558, 0]
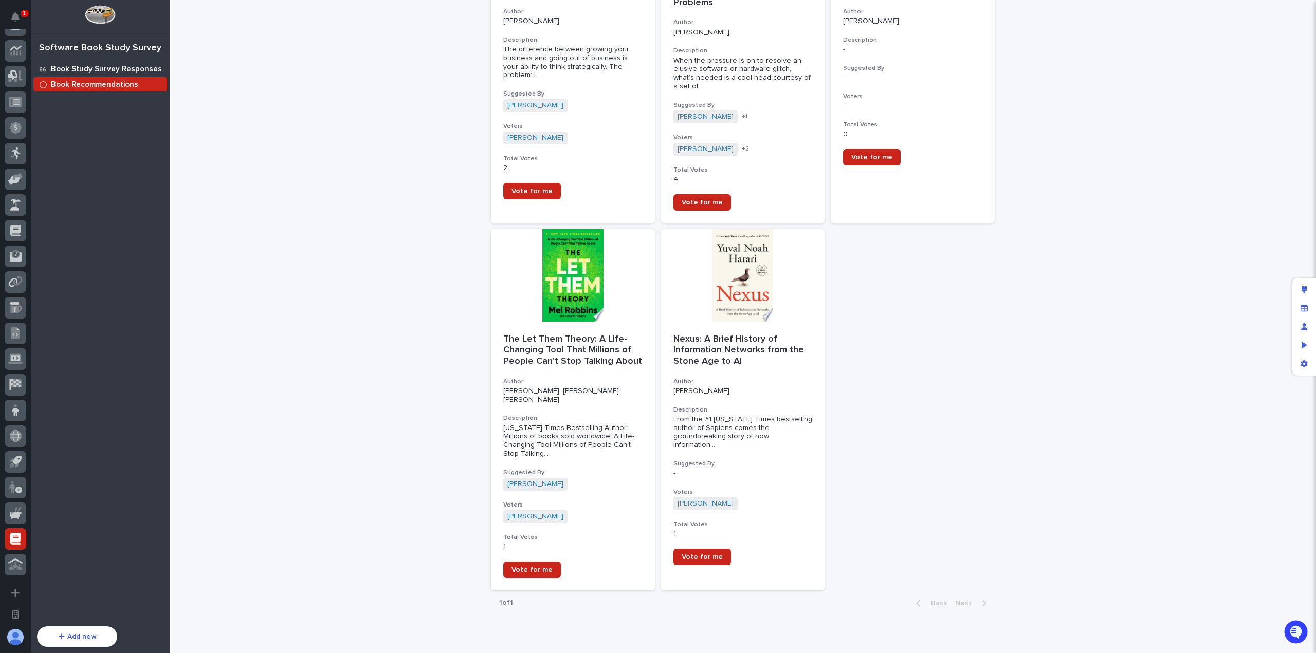
click at [114, 67] on p "Book Study Survey Responses" at bounding box center [106, 69] width 111 height 9
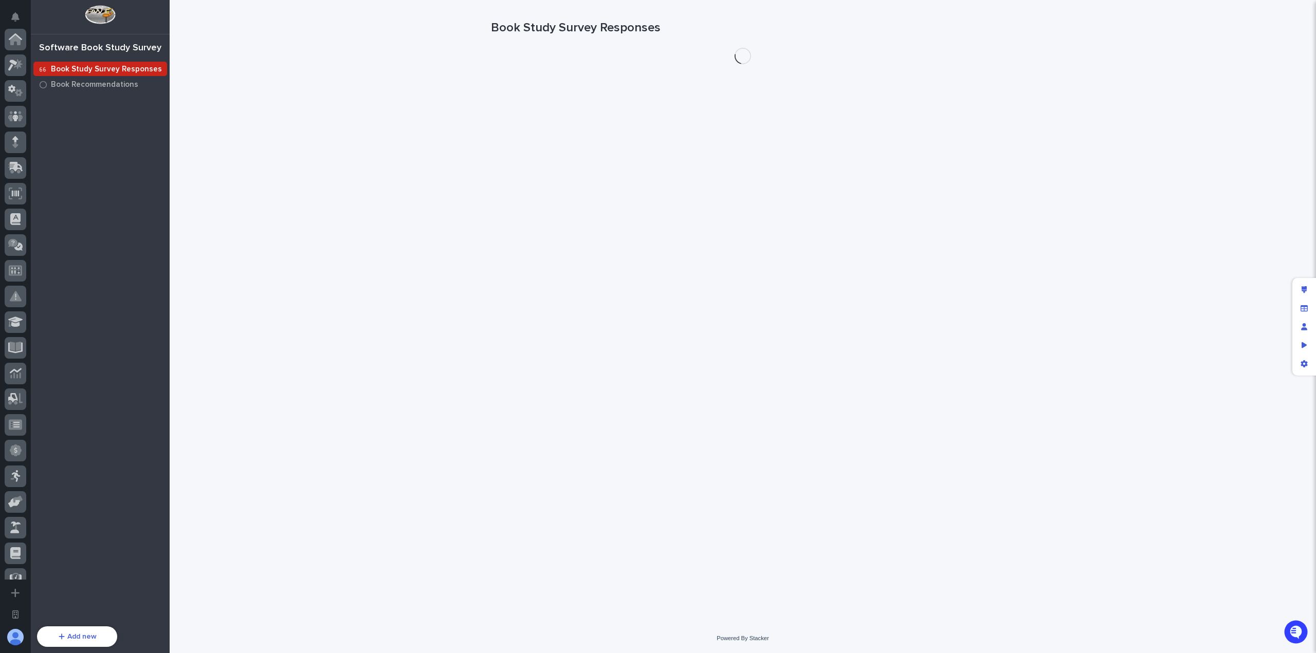
scroll to position [323, 0]
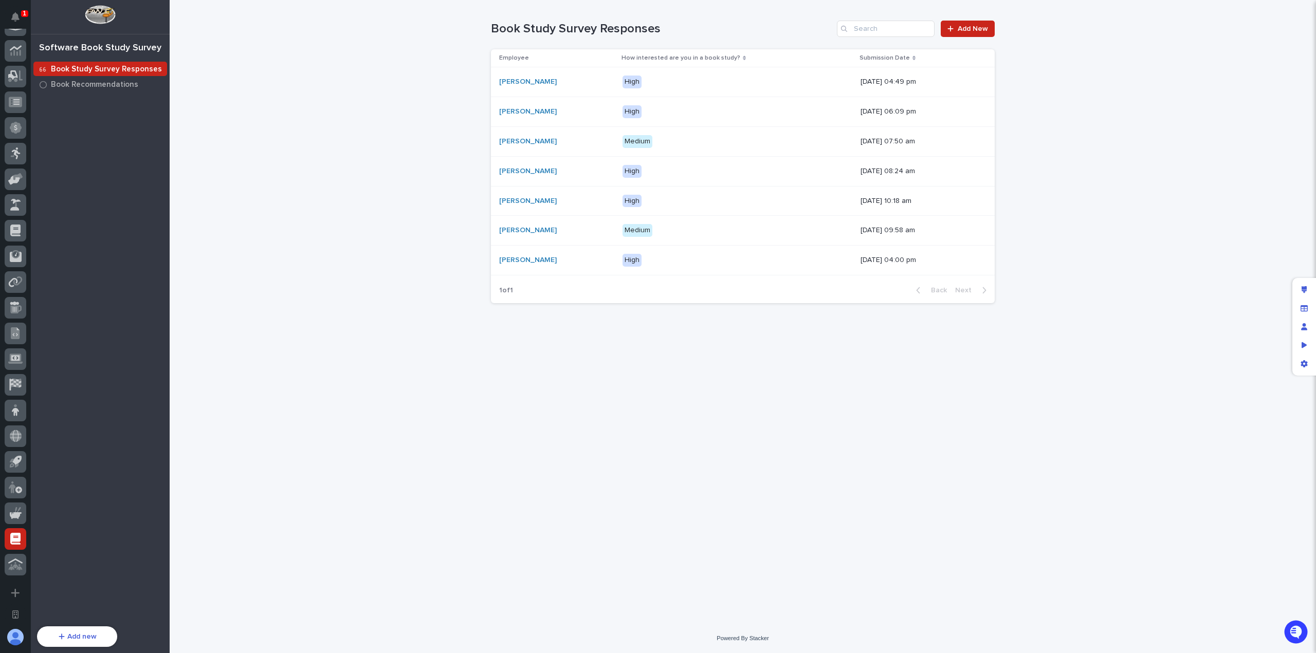
click at [505, 446] on div "Loading... Saving… Loading... Saving… Book Study Survey Responses Add New Emplo…" at bounding box center [743, 299] width 514 height 598
click at [108, 86] on p "Book Recommendations" at bounding box center [94, 84] width 87 height 9
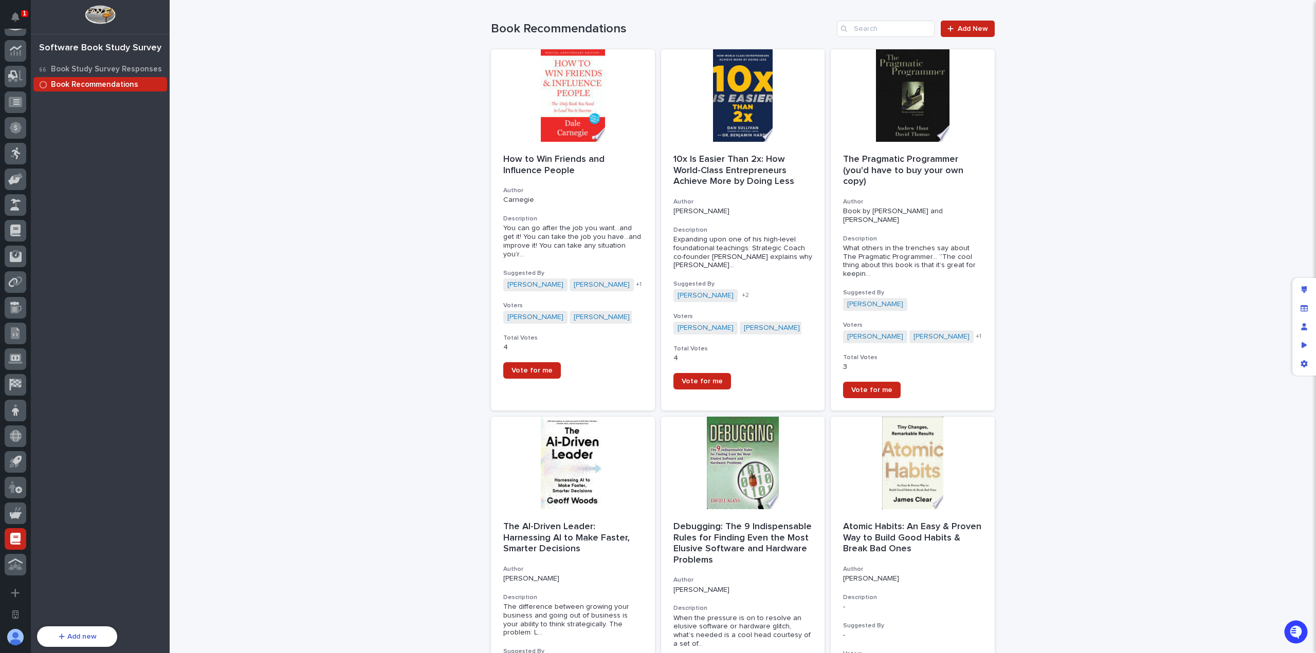
click at [396, 223] on div "Loading... Saving… Loading... Saving… Book Recommendations Add New How to Win F…" at bounding box center [743, 612] width 1146 height 1225
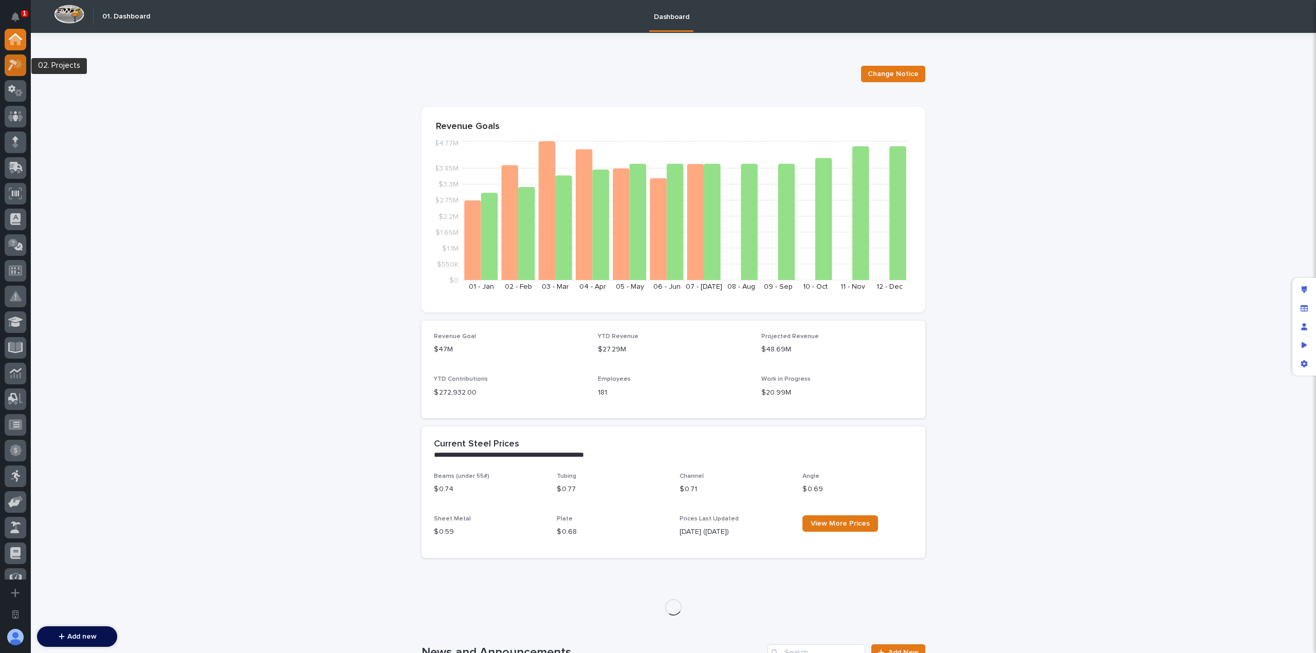
click at [21, 64] on icon at bounding box center [18, 64] width 9 height 10
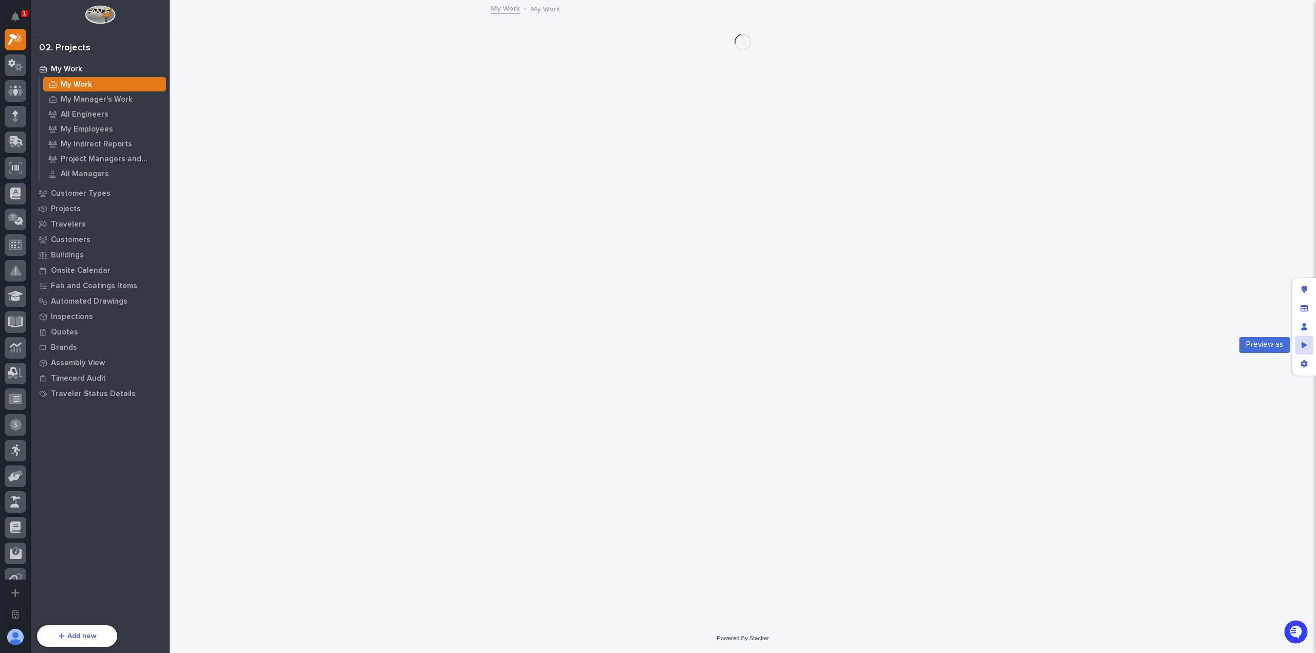
click at [1309, 343] on div "Preview as" at bounding box center [1304, 345] width 19 height 19
